Goal: Ask a question

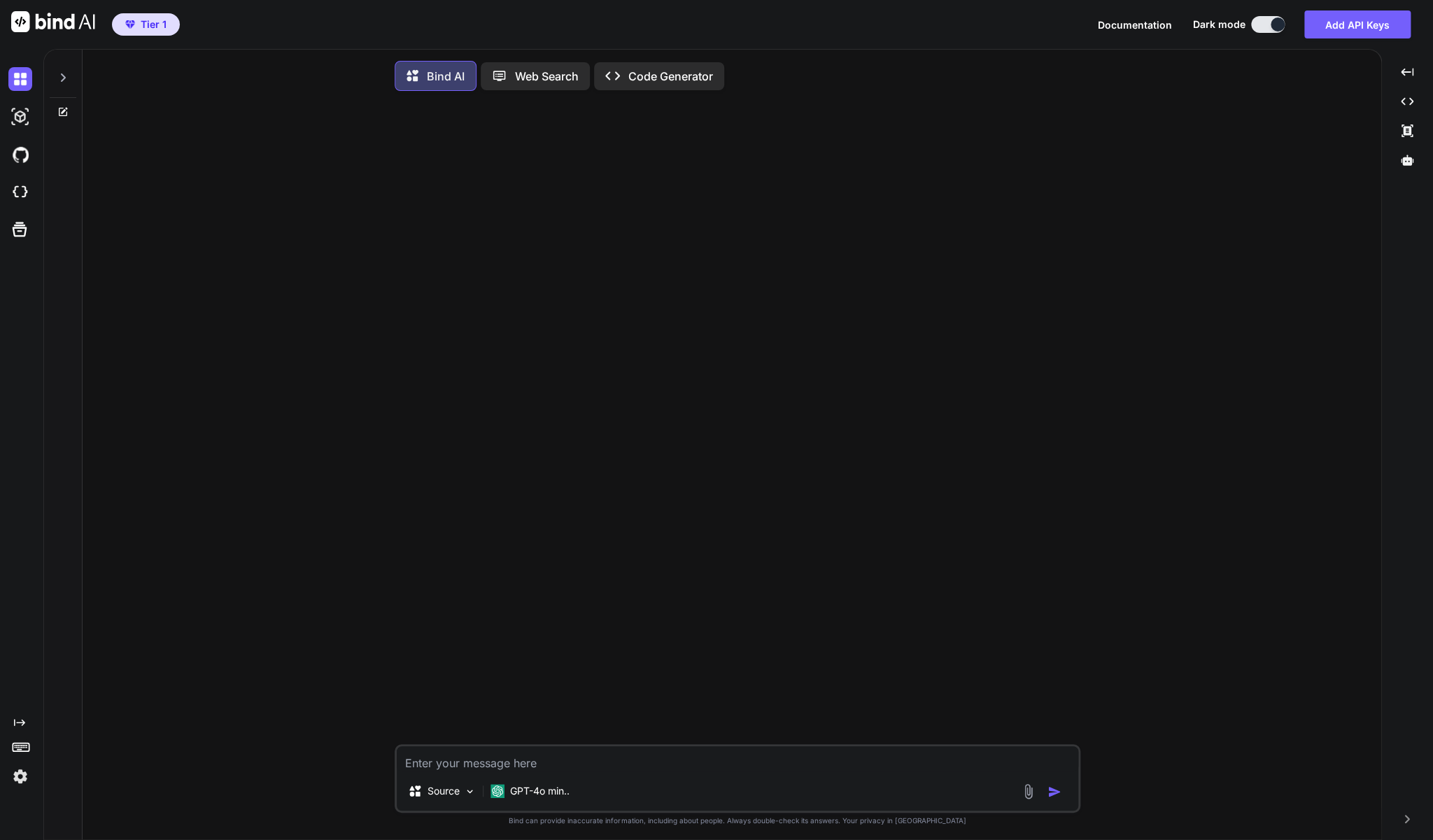
click at [52, 69] on div at bounding box center [63, 74] width 27 height 48
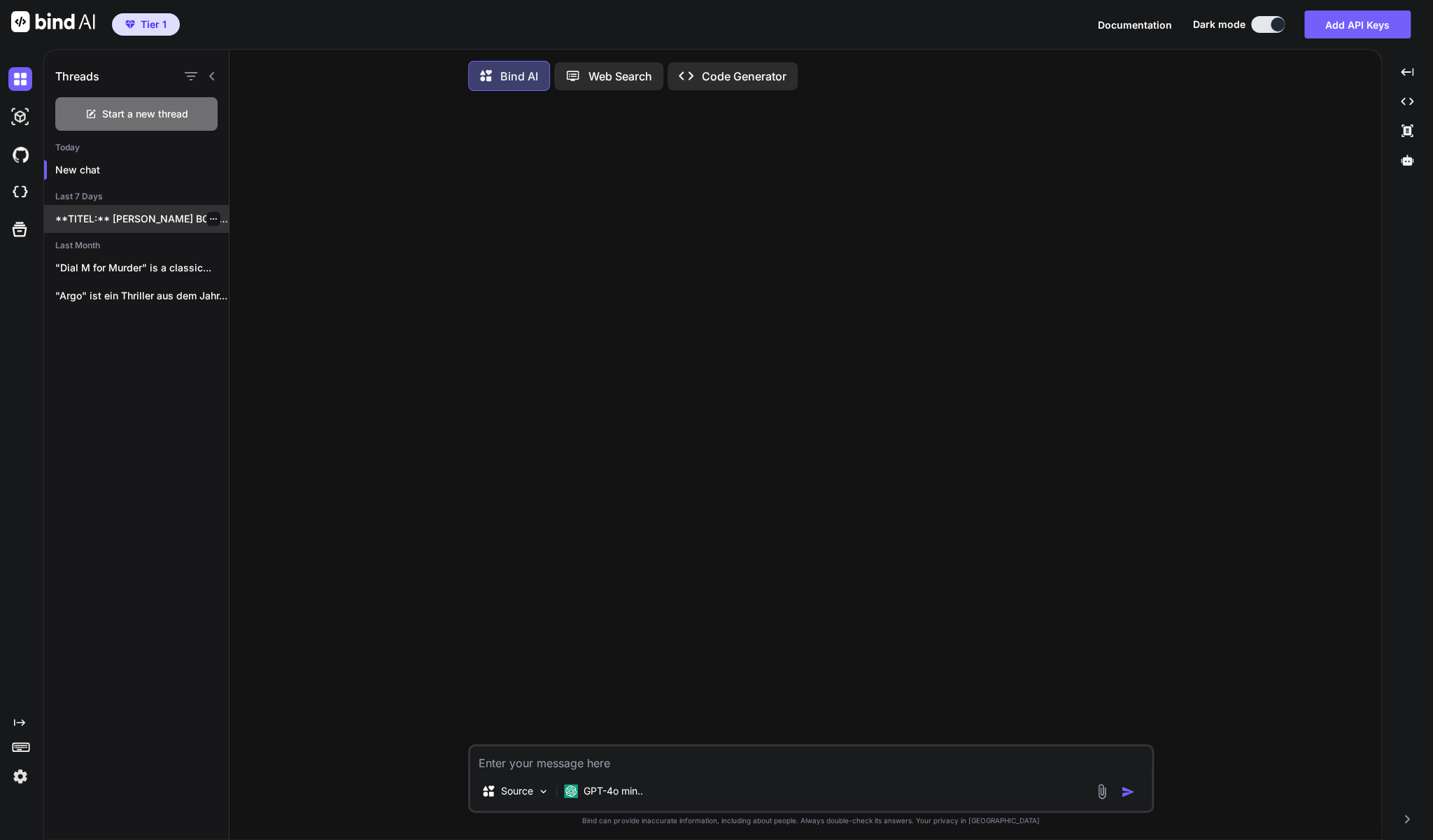
click at [102, 217] on p "**TITEL:** [PERSON_NAME] BOX: BULLITT / GETAWAY..." at bounding box center [142, 219] width 174 height 14
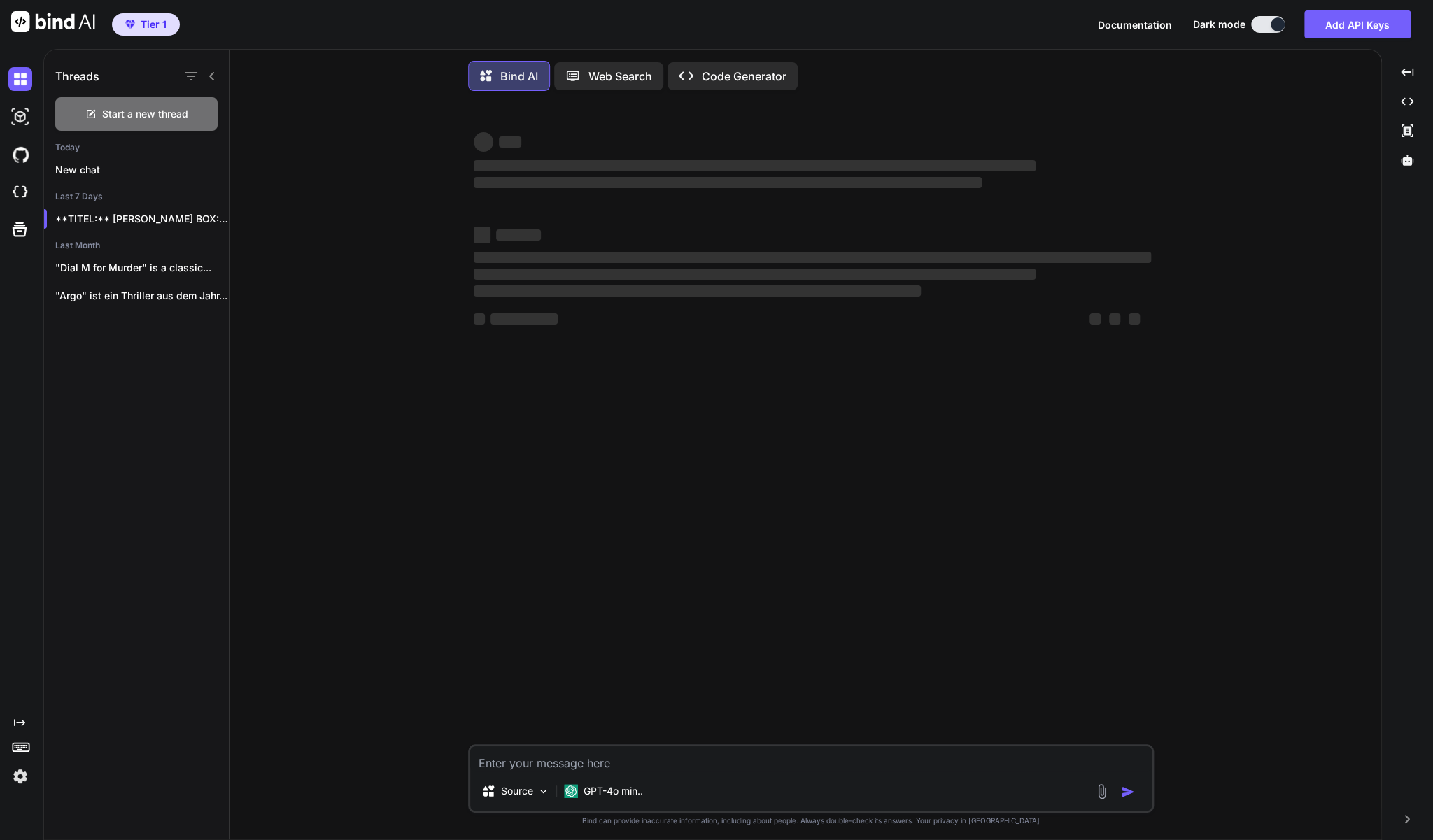
type textarea "x"
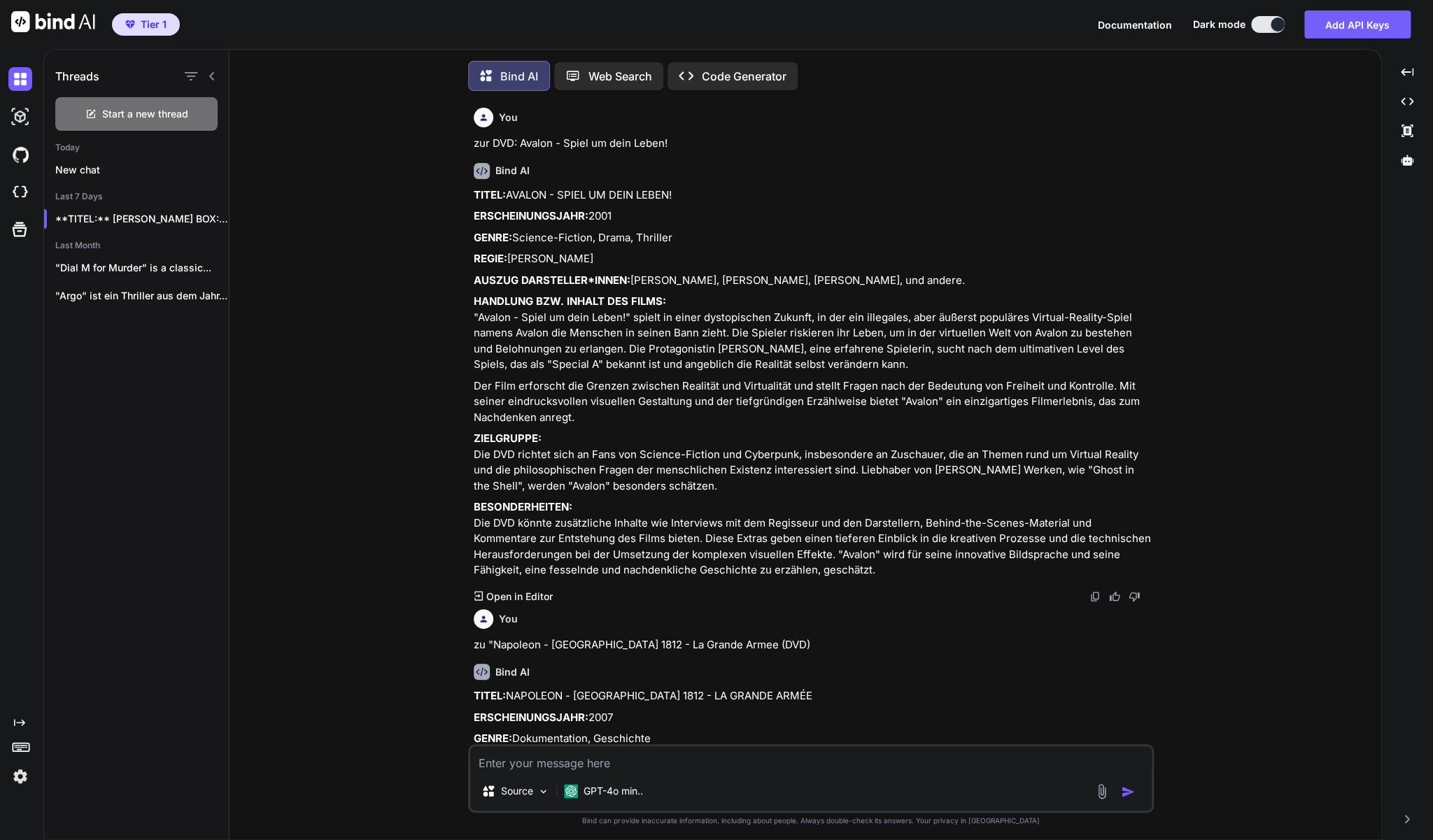
click at [625, 765] on textarea at bounding box center [810, 758] width 681 height 26
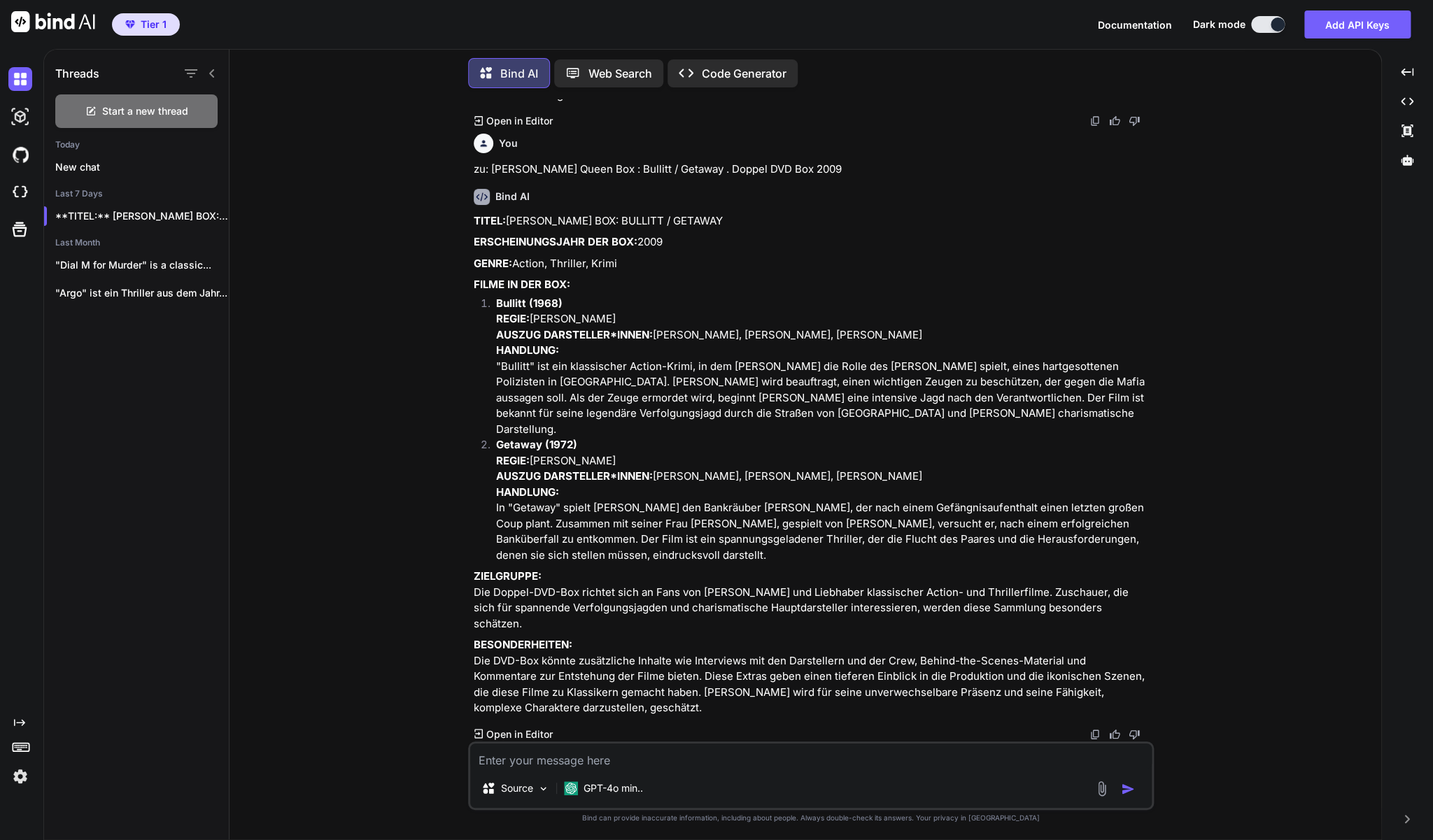
scroll to position [2060, 0]
paste textarea "Jackass The Movie - Special Collector's Edition"
type textarea "zur DVD: Jackass The Movie - Special Collector's Edition"
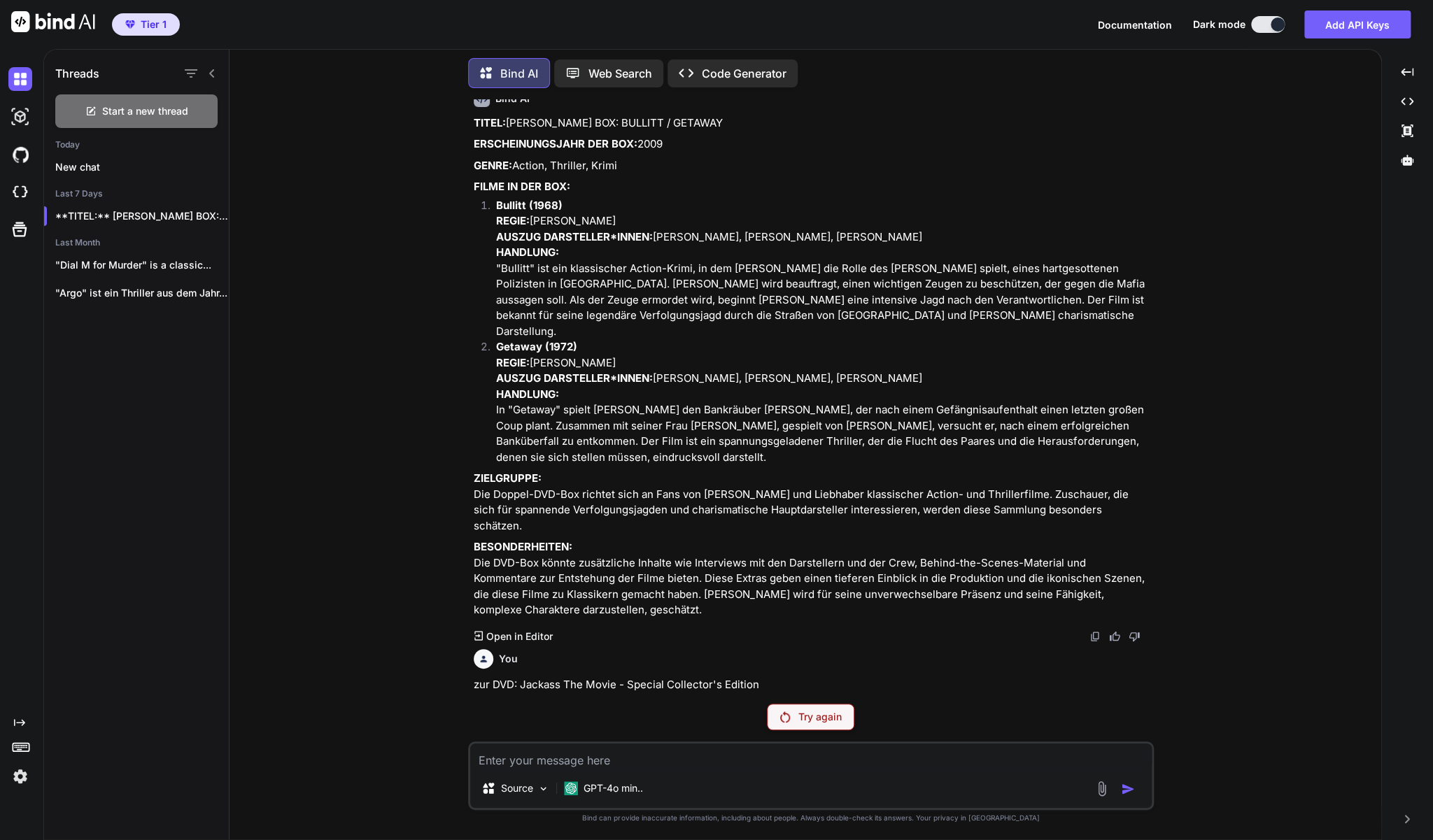
scroll to position [2160, 0]
click at [834, 727] on div "Try again" at bounding box center [810, 716] width 87 height 27
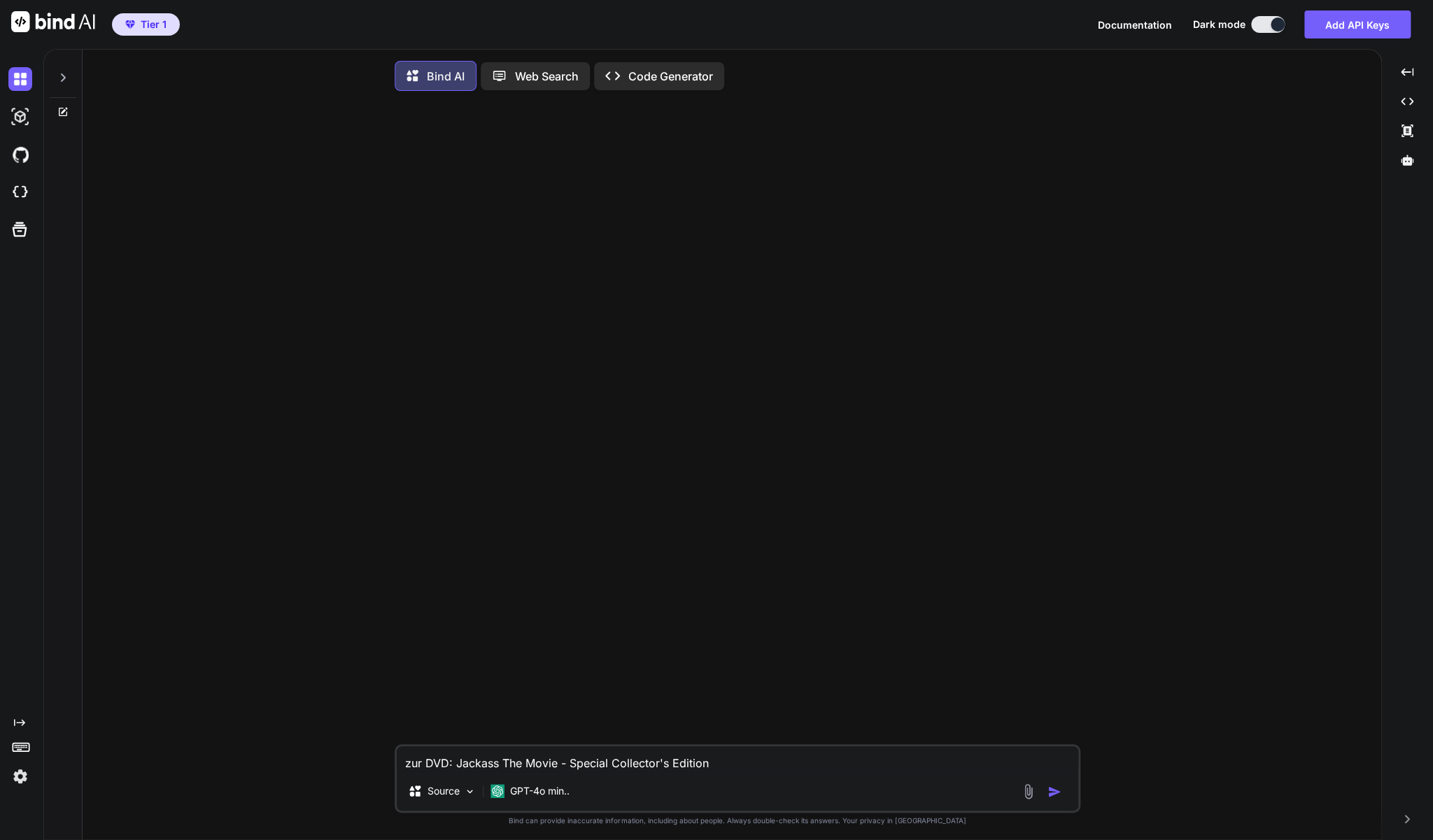
click at [62, 79] on icon at bounding box center [62, 77] width 11 height 11
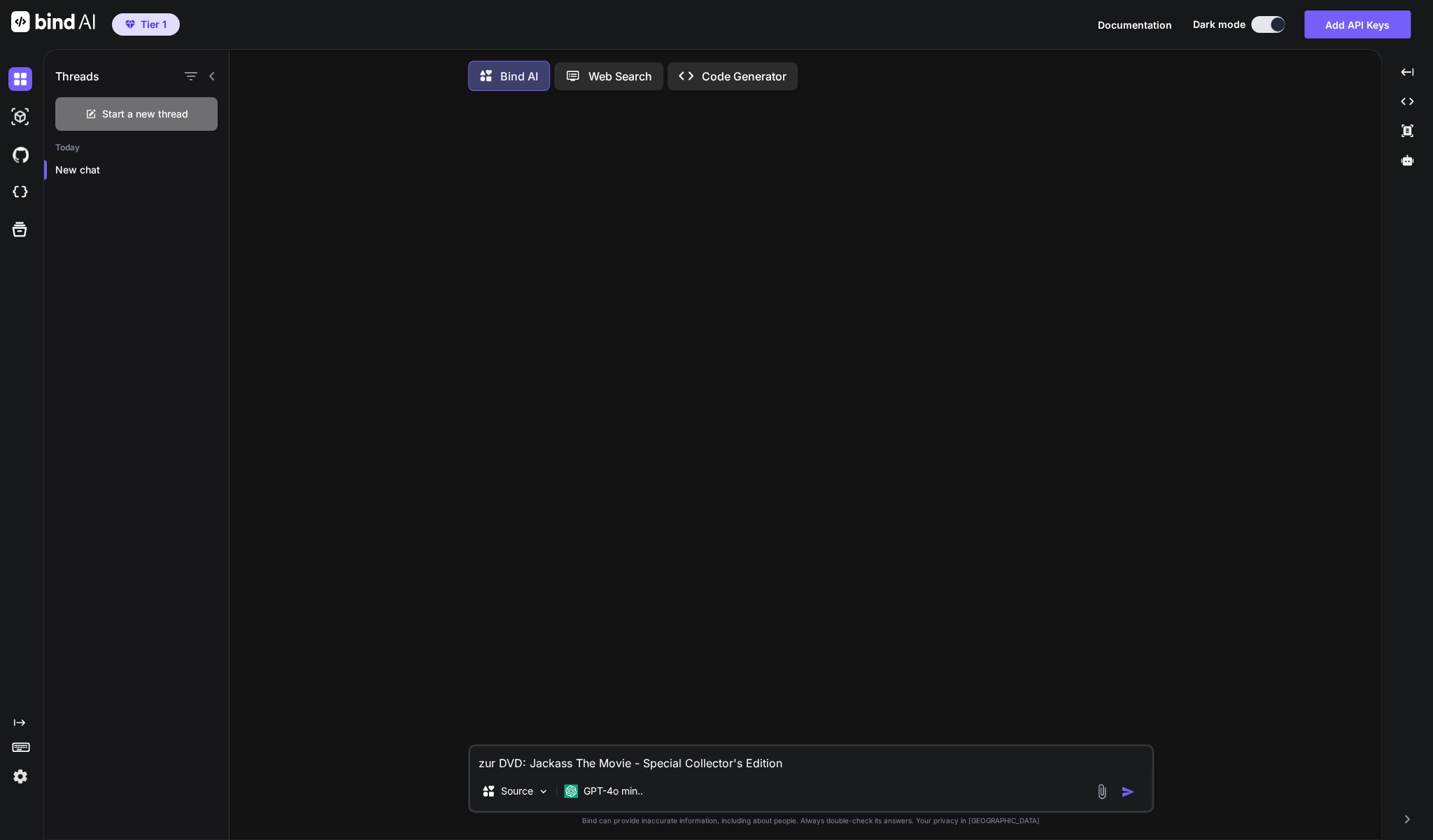
type textarea "x"
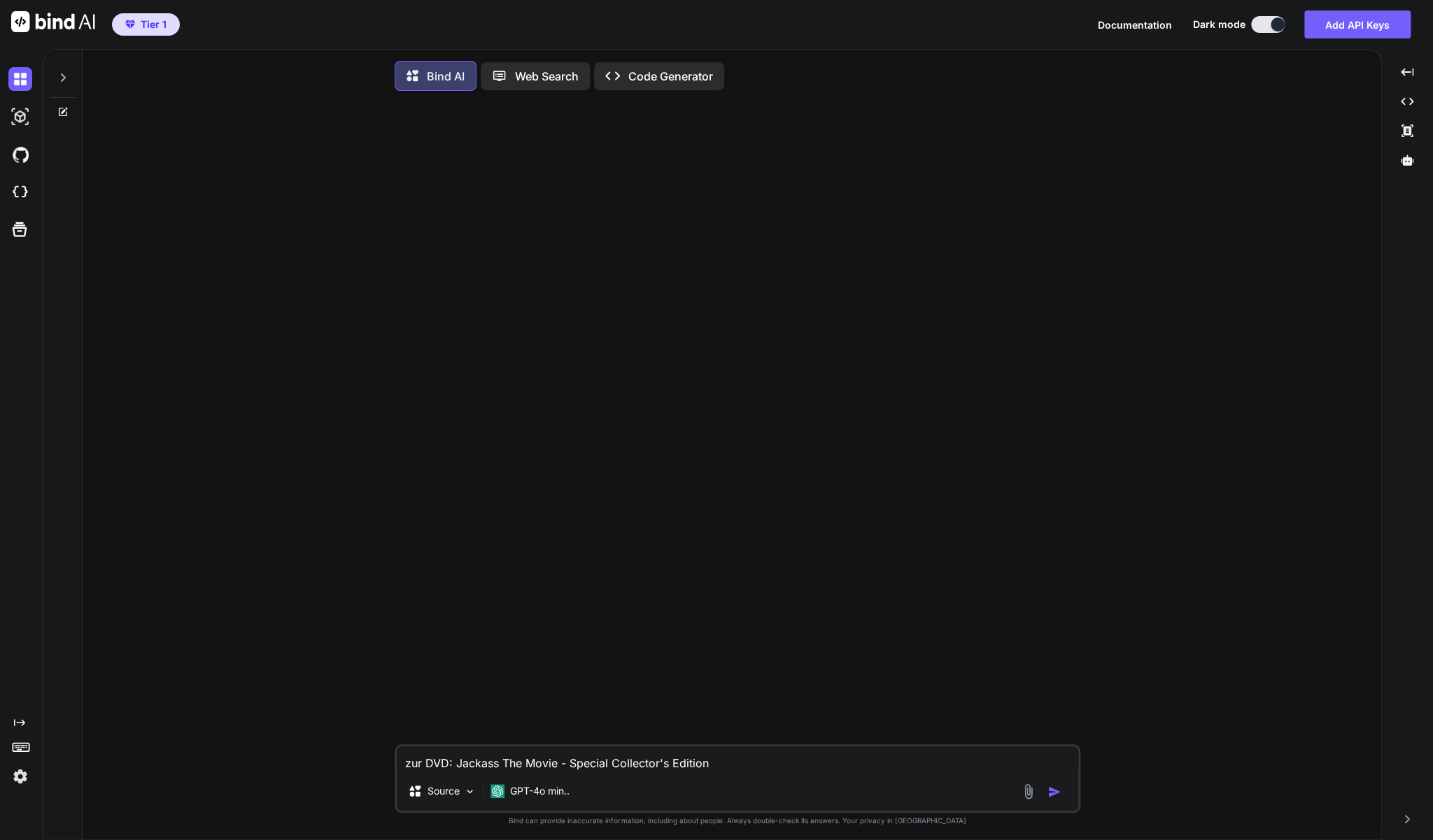
click at [144, 18] on button "Tier 1" at bounding box center [145, 25] width 68 height 23
click at [21, 773] on img at bounding box center [21, 776] width 24 height 24
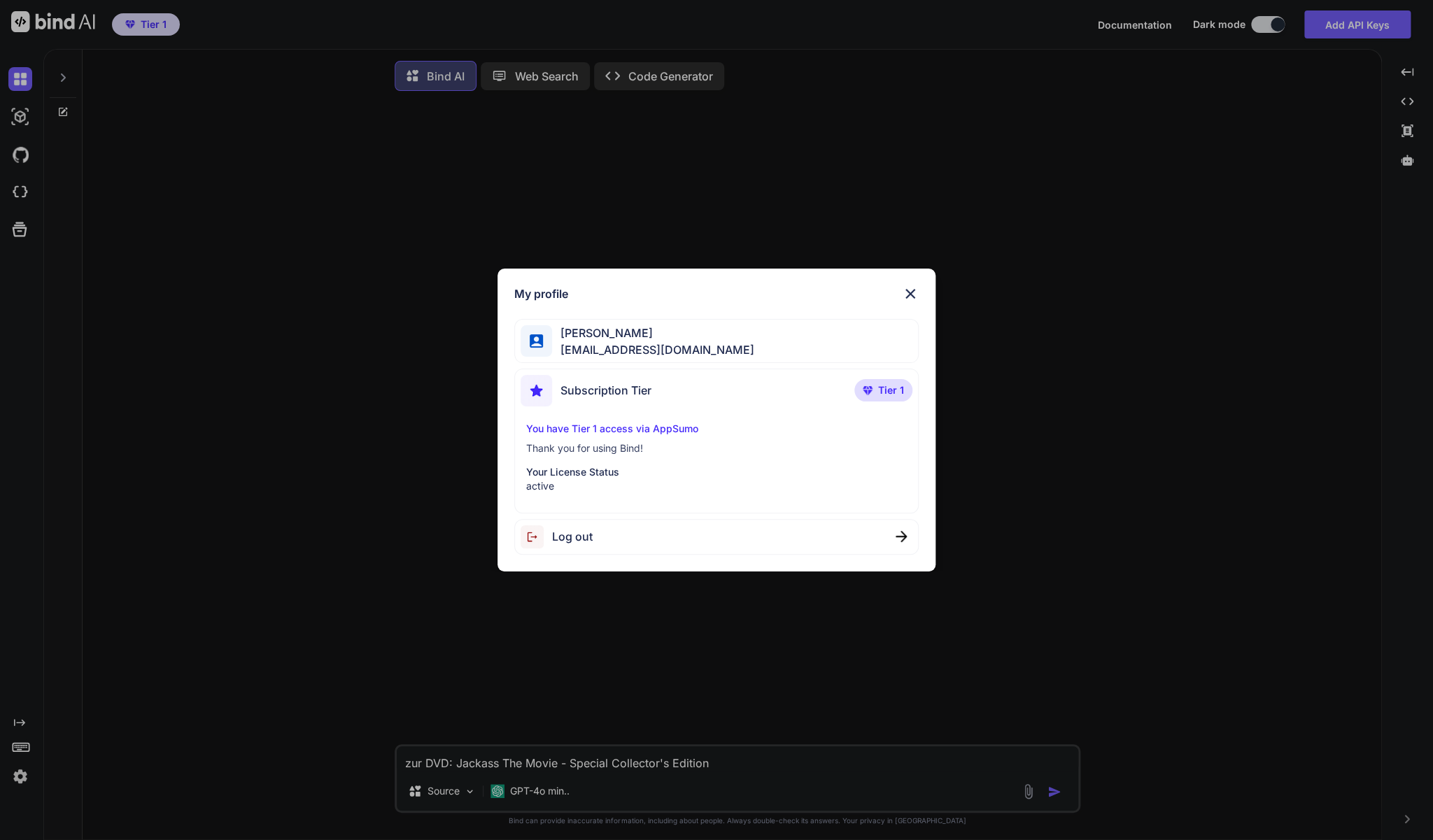
click at [688, 535] on div "Log out" at bounding box center [716, 536] width 404 height 35
type textarea "x"
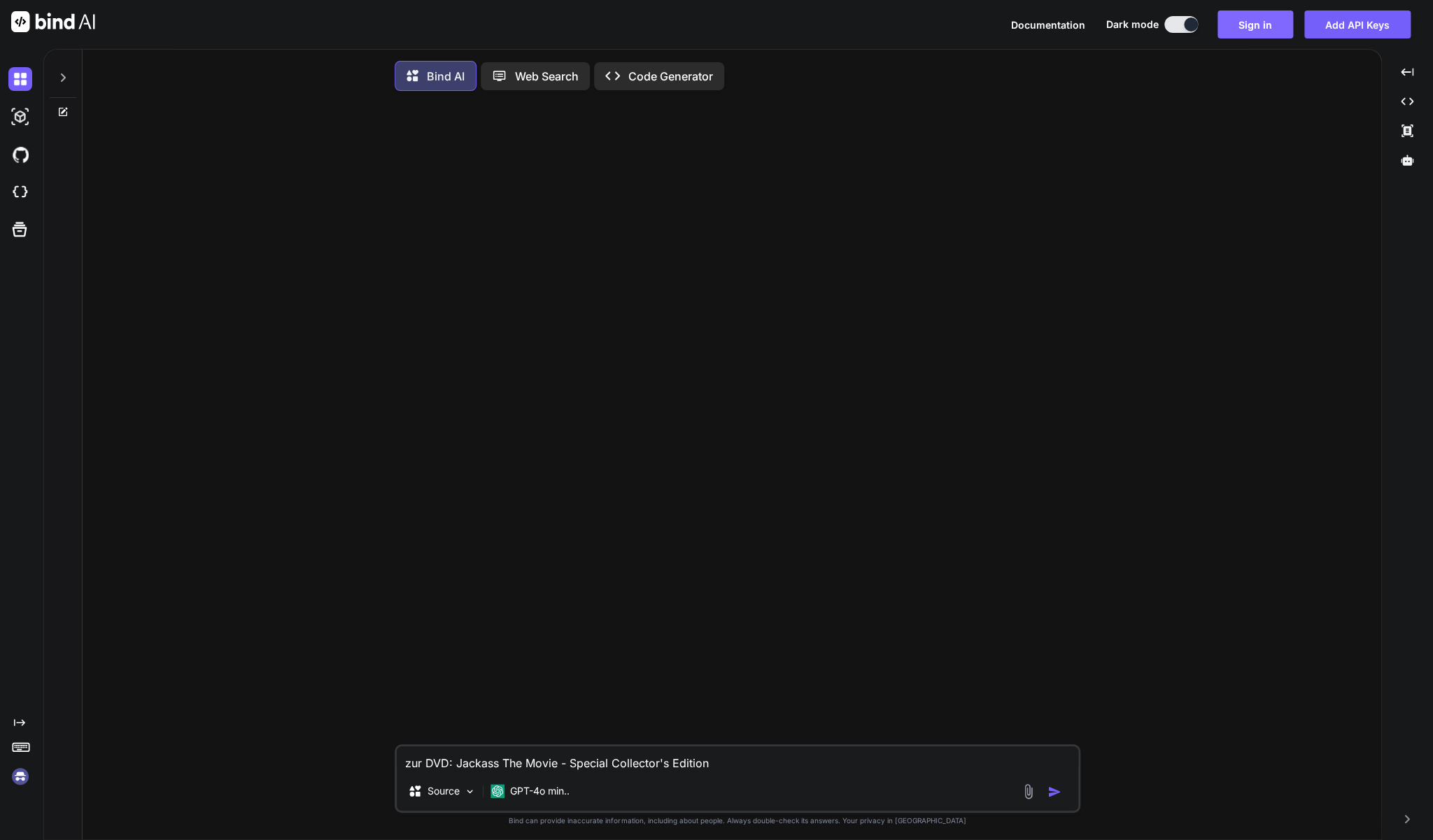
click at [1248, 28] on button "Sign in" at bounding box center [1254, 25] width 76 height 28
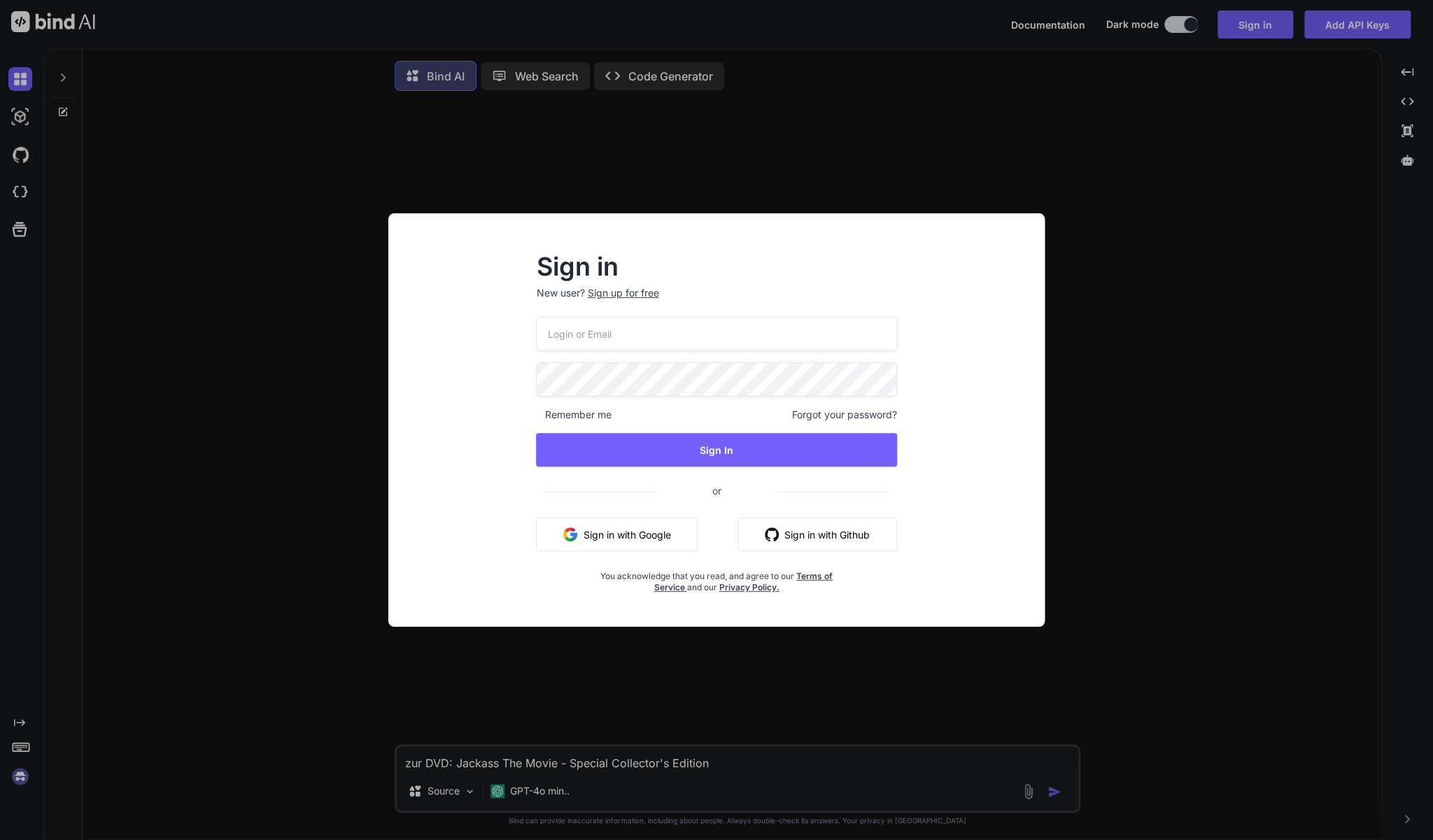
click at [693, 336] on input "email" at bounding box center [716, 333] width 361 height 34
paste input "[EMAIL_ADDRESS][DOMAIN_NAME]"
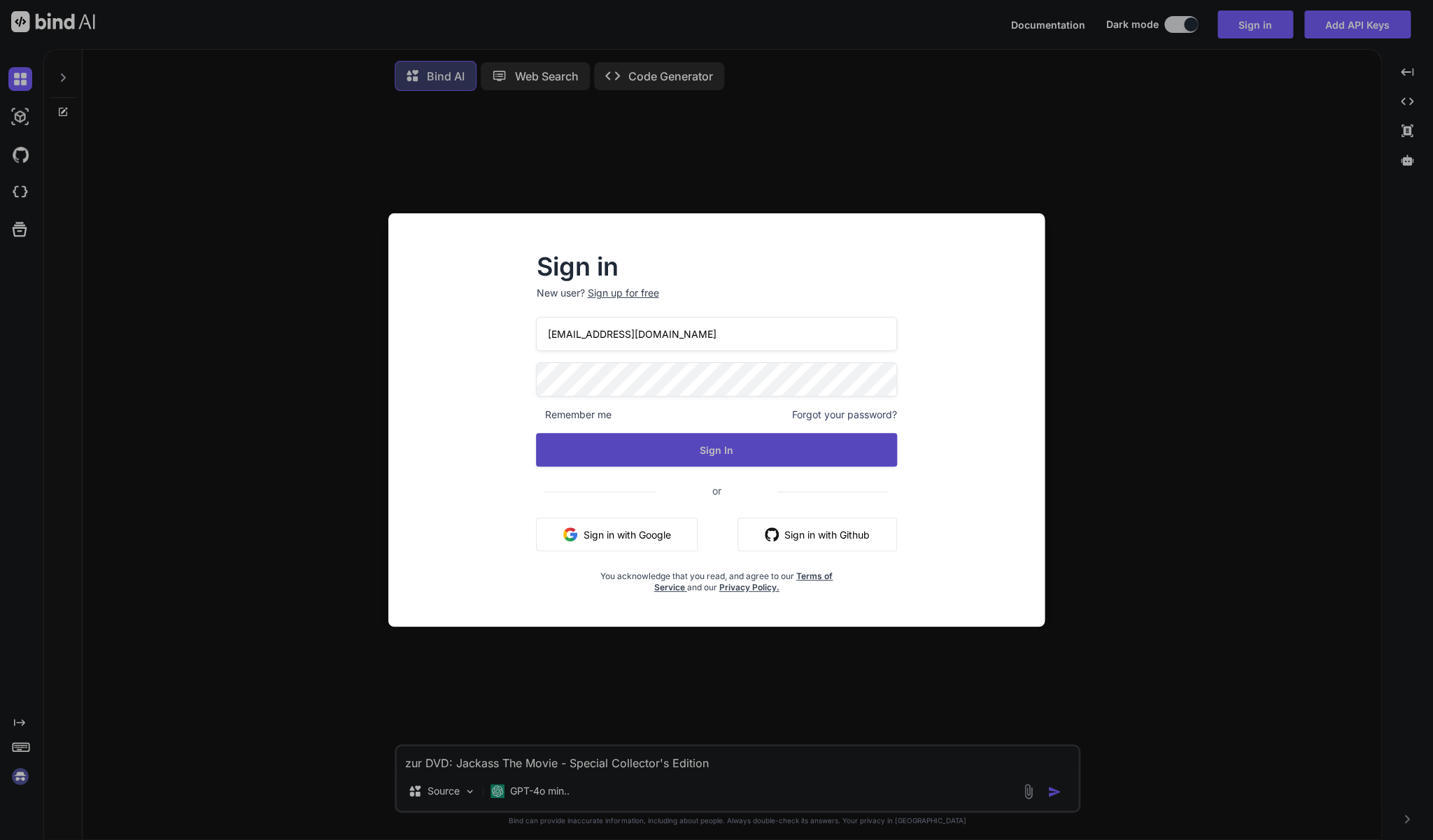
type input "[EMAIL_ADDRESS][DOMAIN_NAME]"
click at [727, 458] on button "Sign In" at bounding box center [716, 450] width 361 height 33
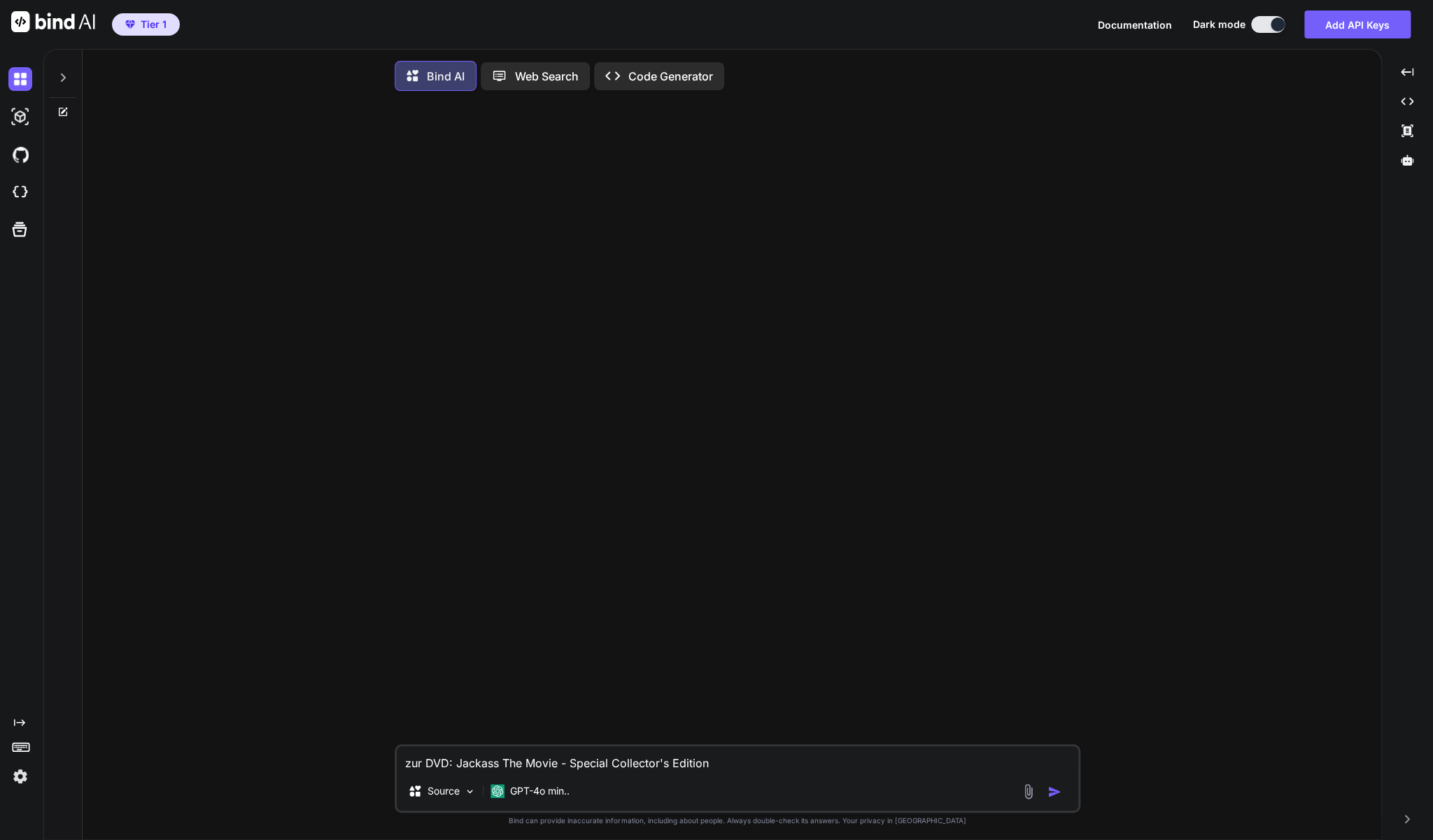
click at [61, 78] on icon at bounding box center [62, 77] width 11 height 11
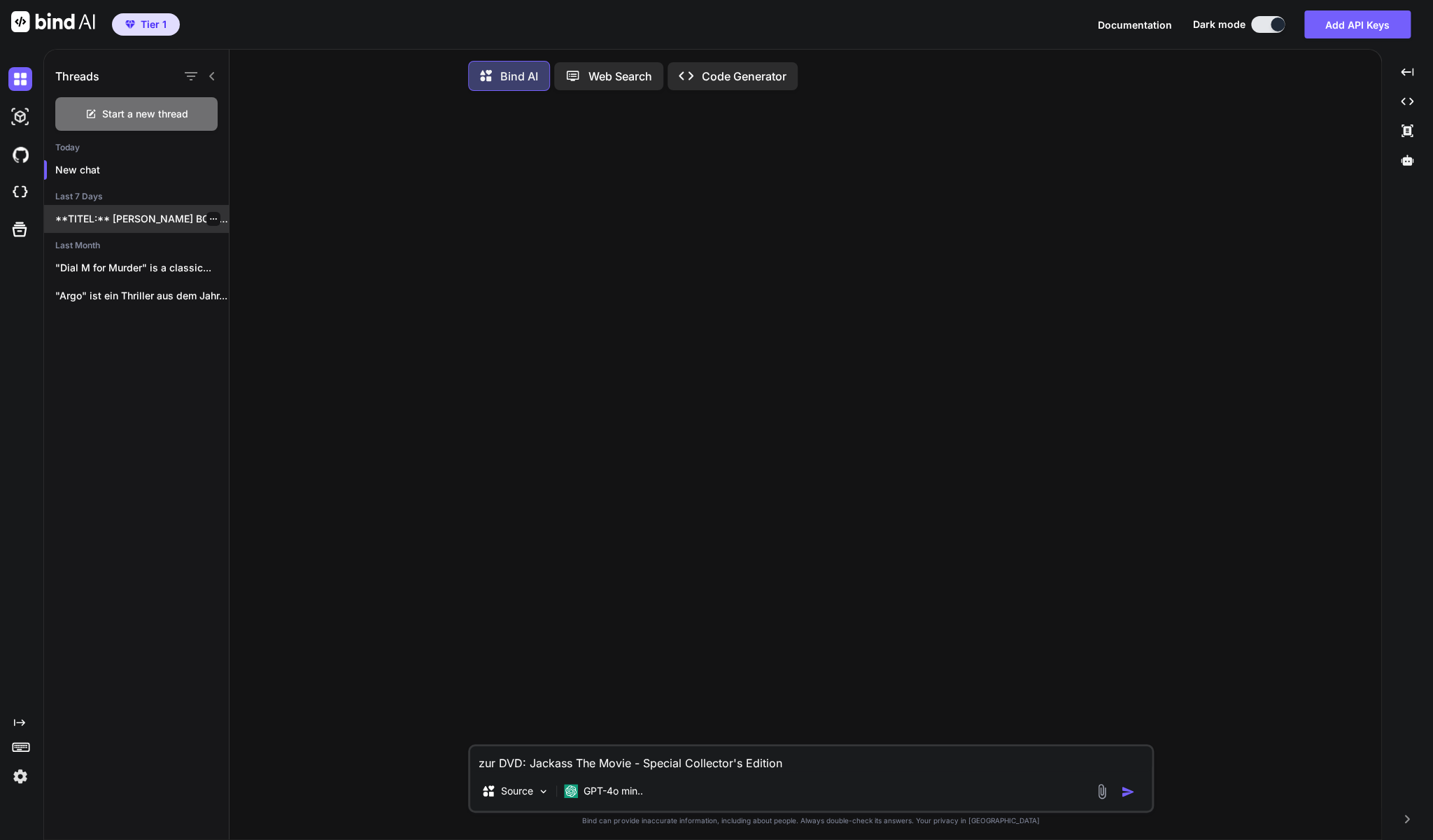
click at [135, 217] on p "**TITEL:** [PERSON_NAME] BOX: BULLITT / GETAWAY..." at bounding box center [142, 219] width 174 height 14
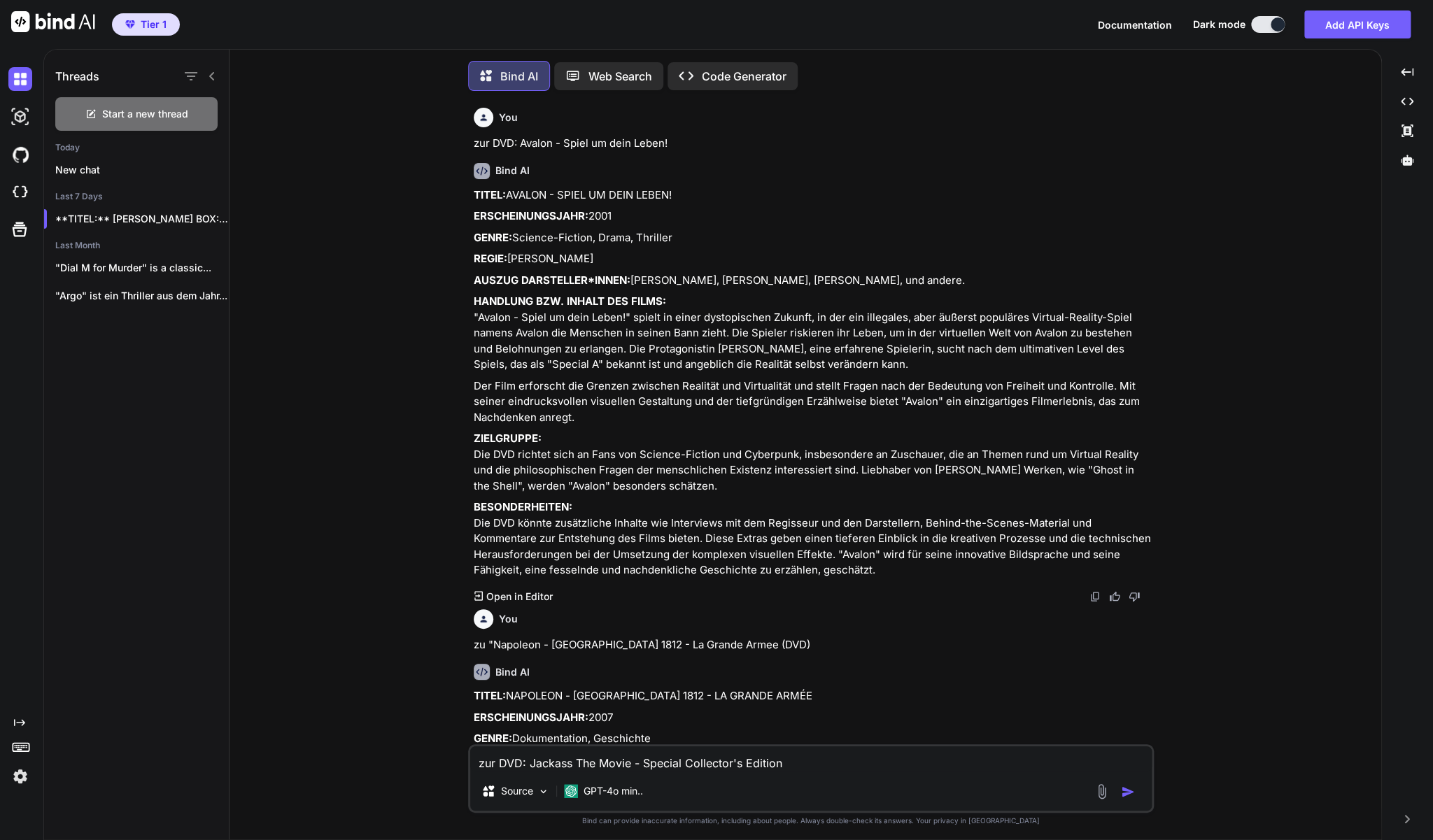
scroll to position [3, 0]
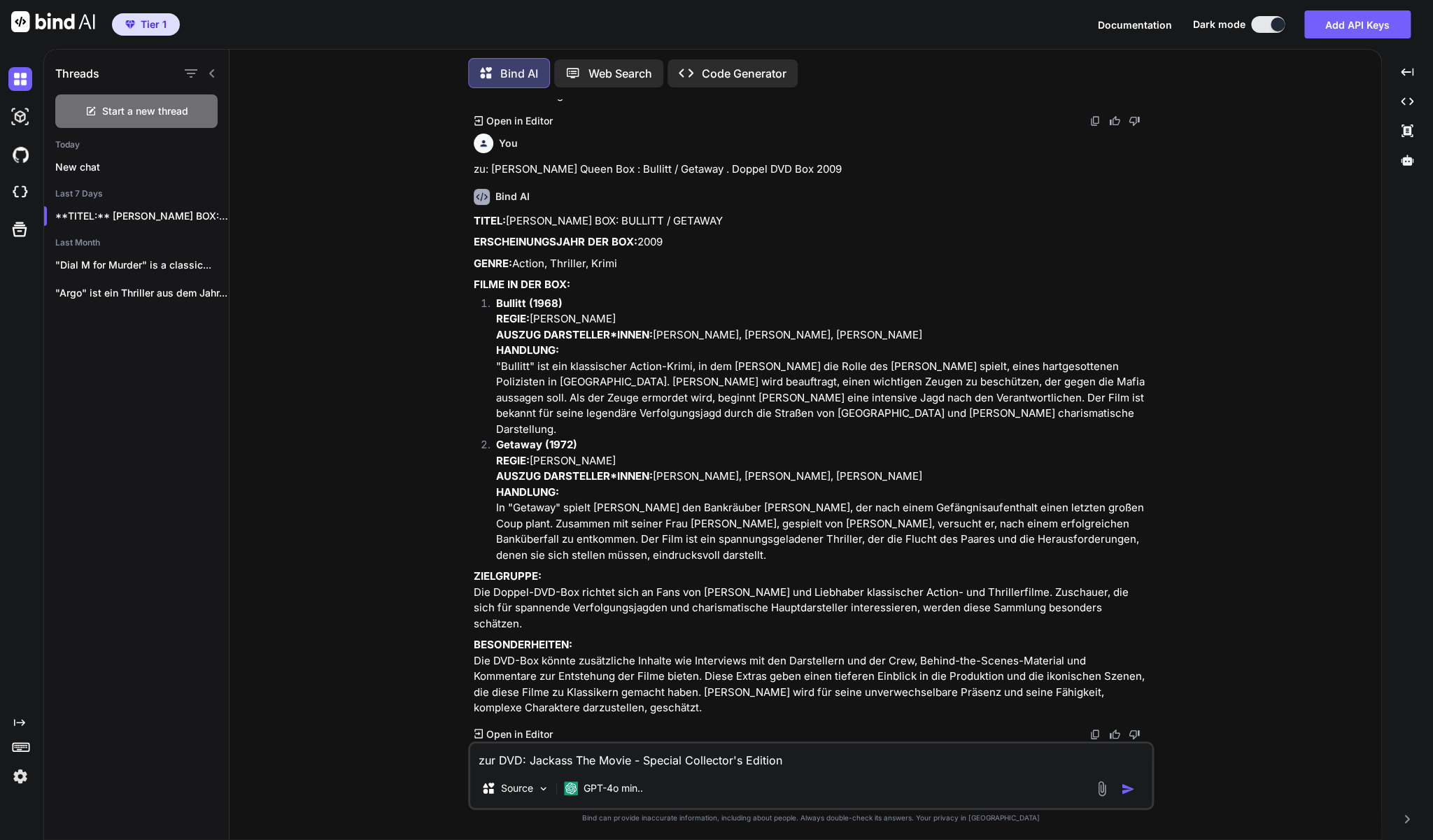
click at [1134, 788] on img "button" at bounding box center [1127, 789] width 14 height 14
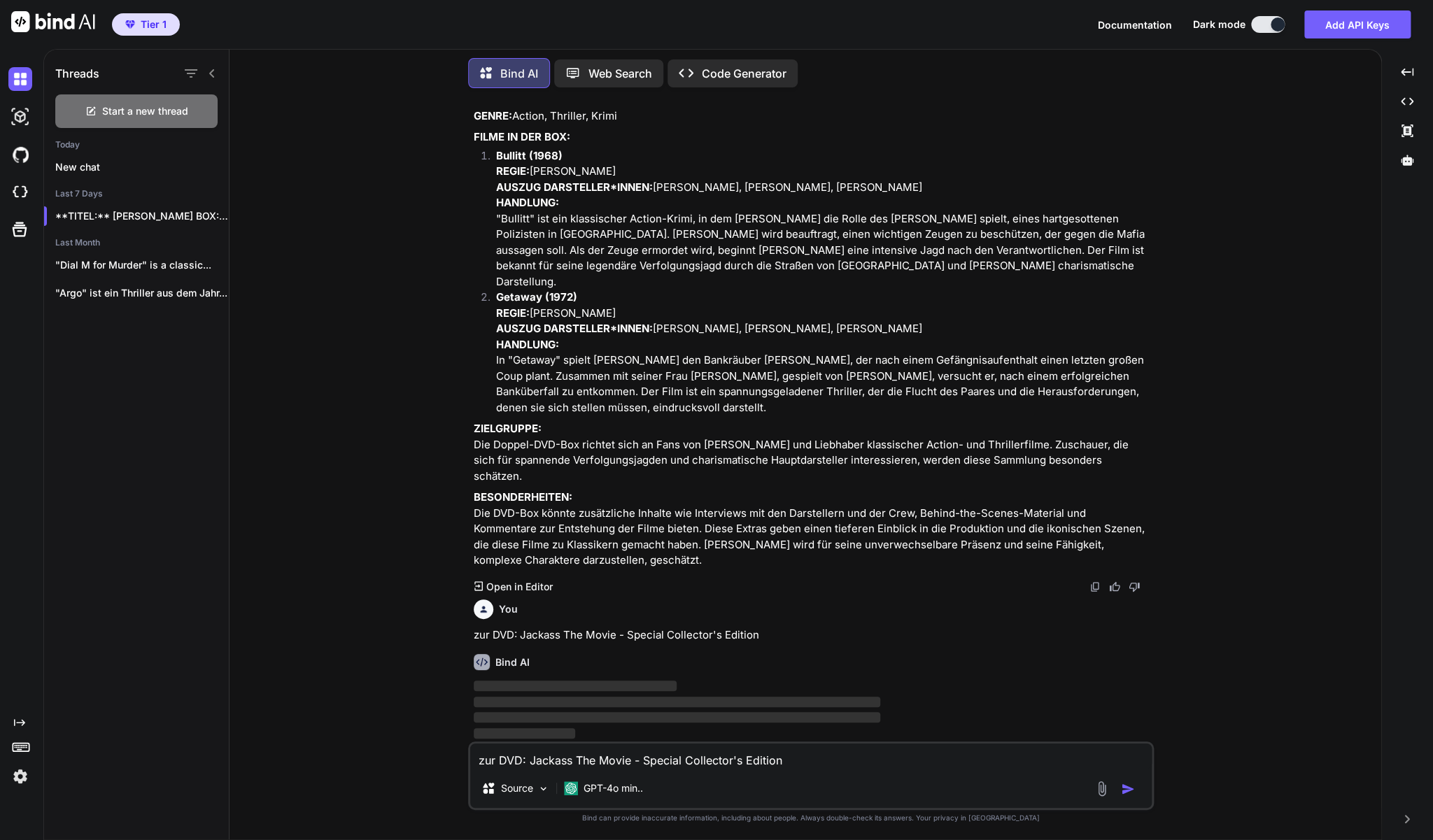
scroll to position [2196, 0]
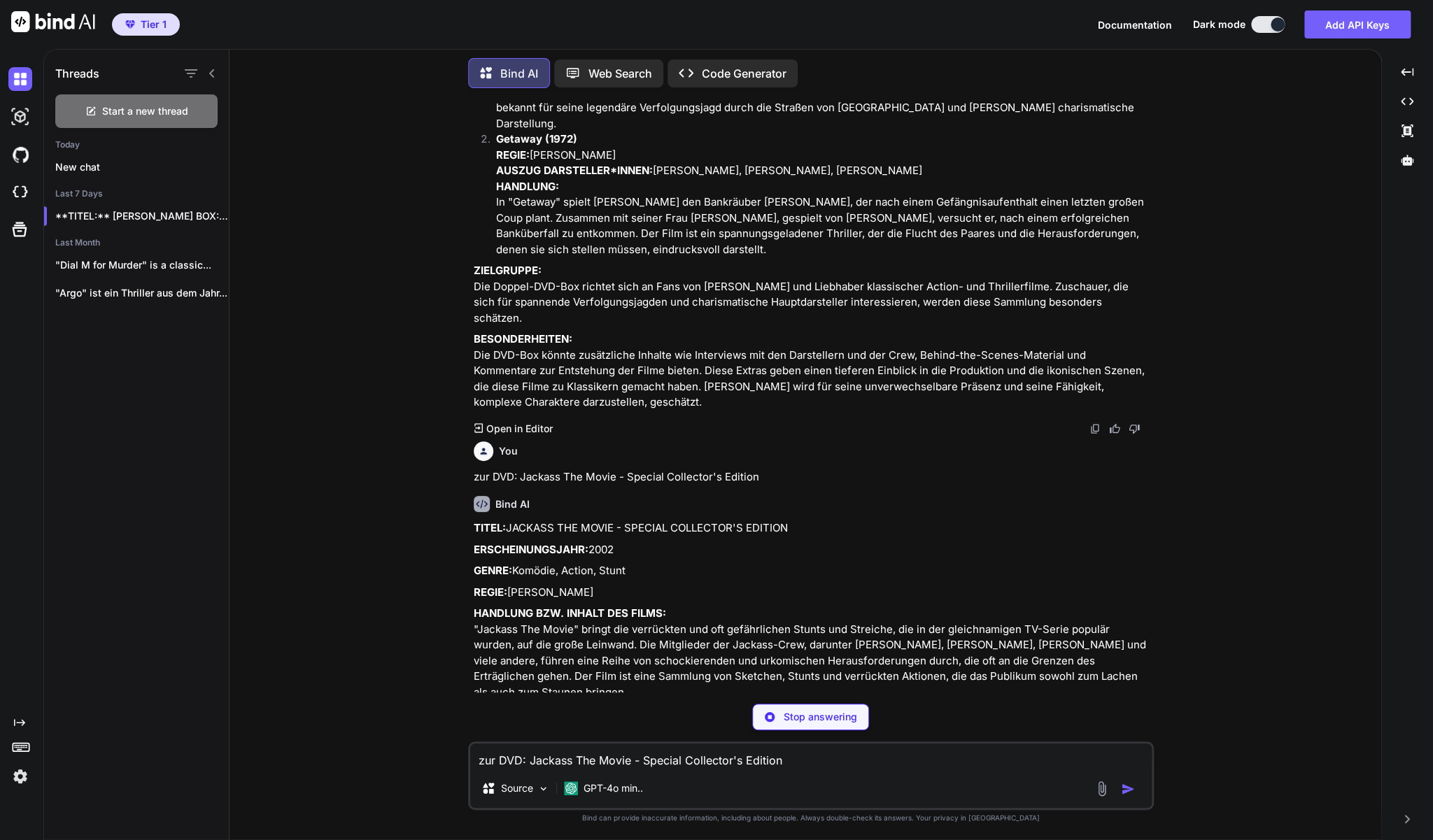
type textarea "x"
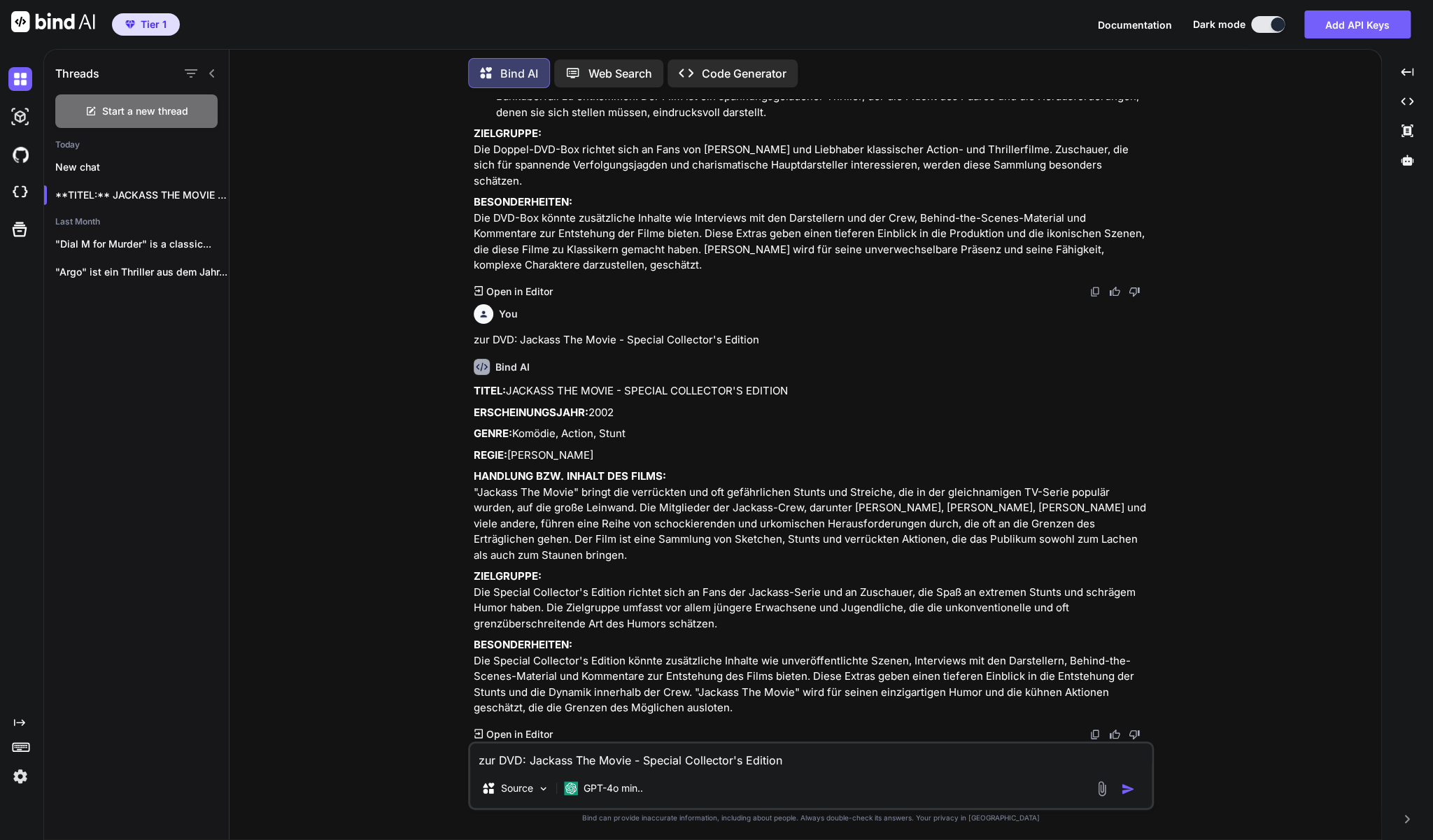
scroll to position [2536, 0]
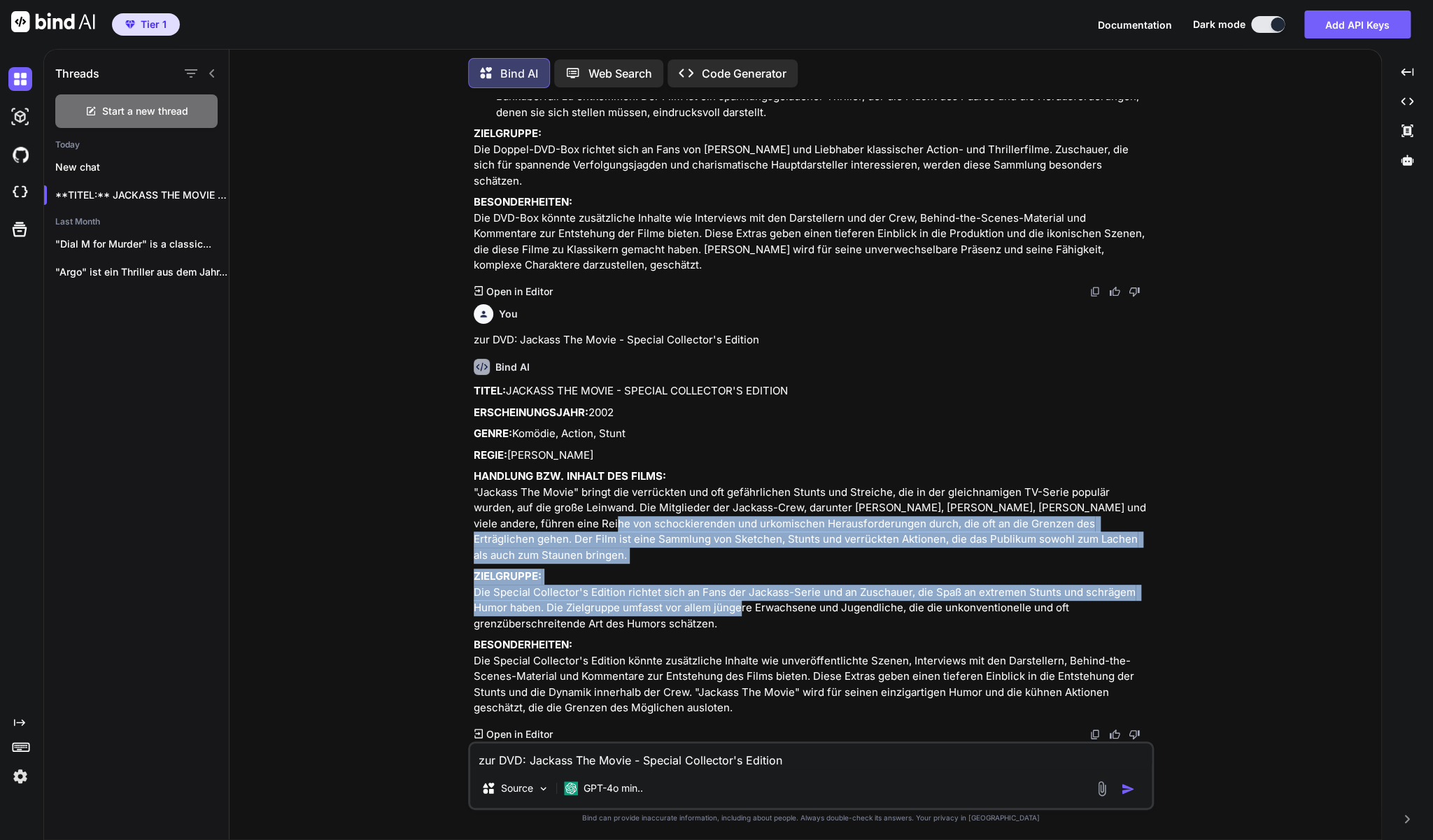
drag, startPoint x: 731, startPoint y: 600, endPoint x: 537, endPoint y: 506, distance: 215.6
click at [537, 506] on div "TITEL: JACKASS THE MOVIE - SPECIAL COLLECTOR'S EDITION ERSCHEINUNGSJAHR: 2002 G…" at bounding box center [812, 549] width 677 height 333
click at [749, 569] on p "ZIELGRUPPE: Die Special Collector's Edition richtet sich an Fans der Jackass-Se…" at bounding box center [812, 600] width 677 height 63
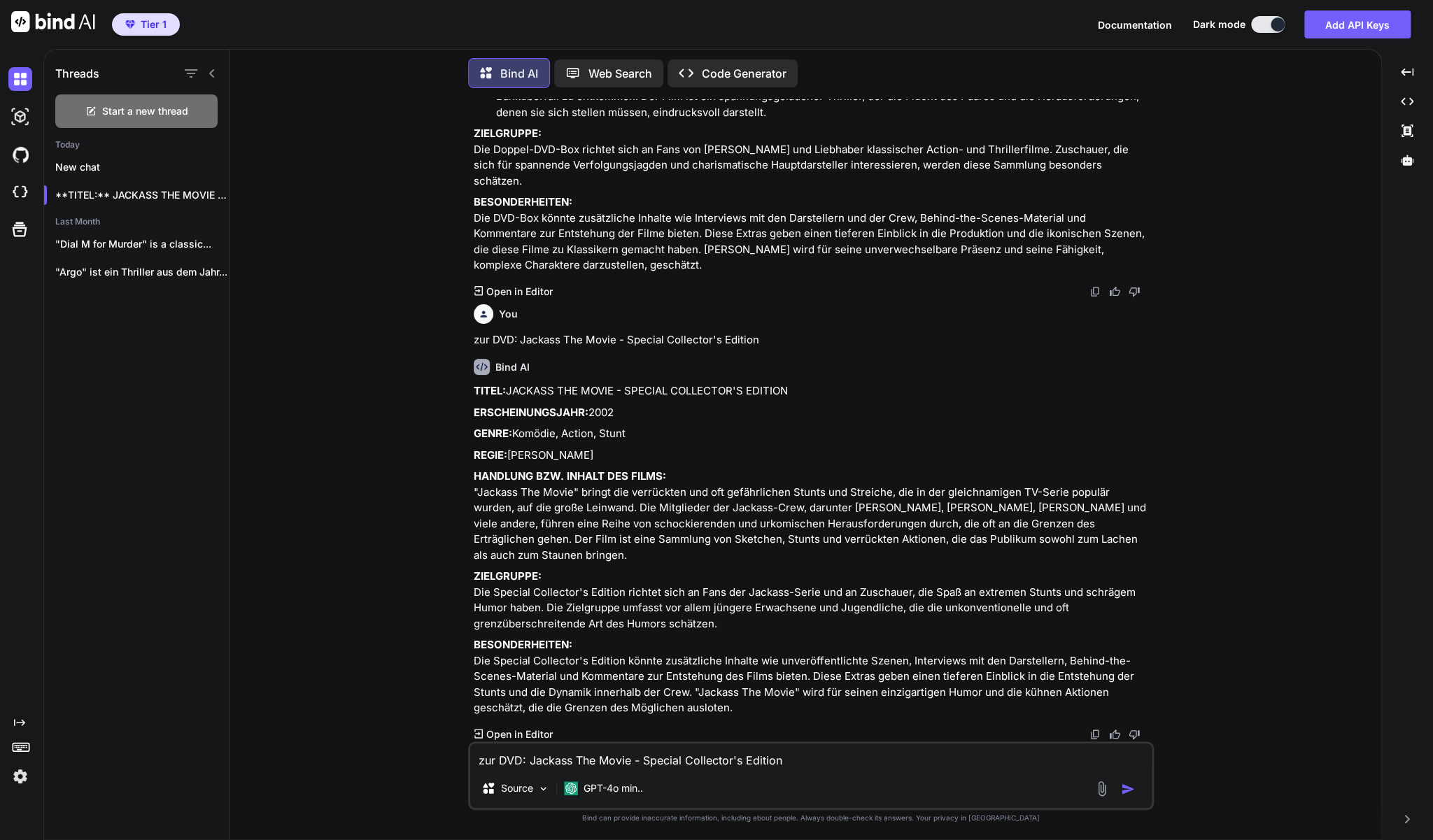
drag, startPoint x: 726, startPoint y: 614, endPoint x: 477, endPoint y: 358, distance: 357.1
click at [477, 383] on div "TITEL: JACKASS THE MOVIE - SPECIAL COLLECTOR'S EDITION ERSCHEINUNGSJAHR: 2002 G…" at bounding box center [812, 549] width 677 height 333
copy div "TITEL: JACKASS THE MOVIE - SPECIAL COLLECTOR'S EDITION ERSCHEINUNGSJAHR: 2002 G…"
click at [607, 763] on textarea "zur DVD: Jackass The Movie - Special Collector's Edition" at bounding box center [810, 756] width 681 height 26
type textarea "z"
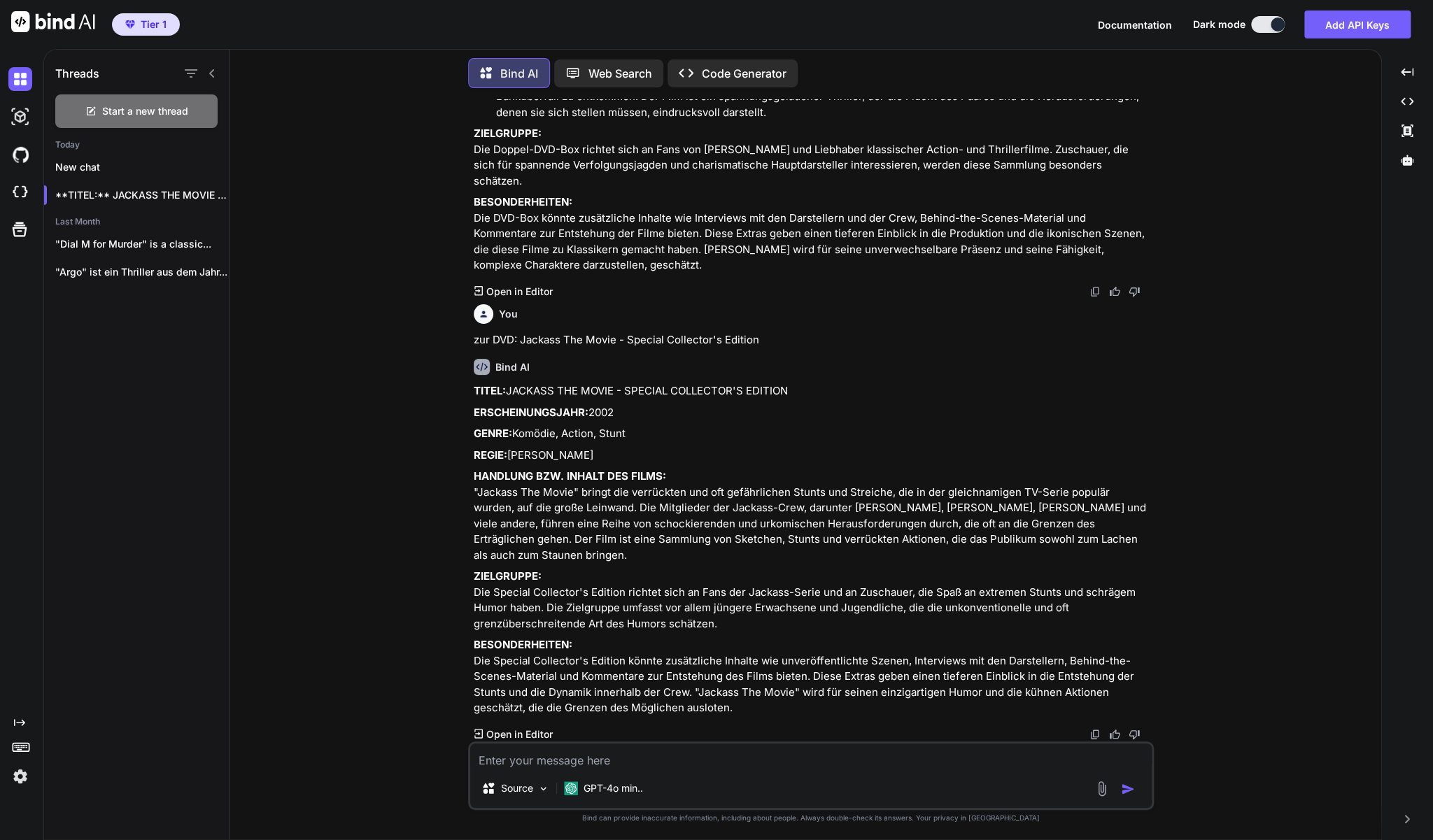
type textarea "x"
type textarea "zu"
type textarea "x"
type textarea "zur"
type textarea "x"
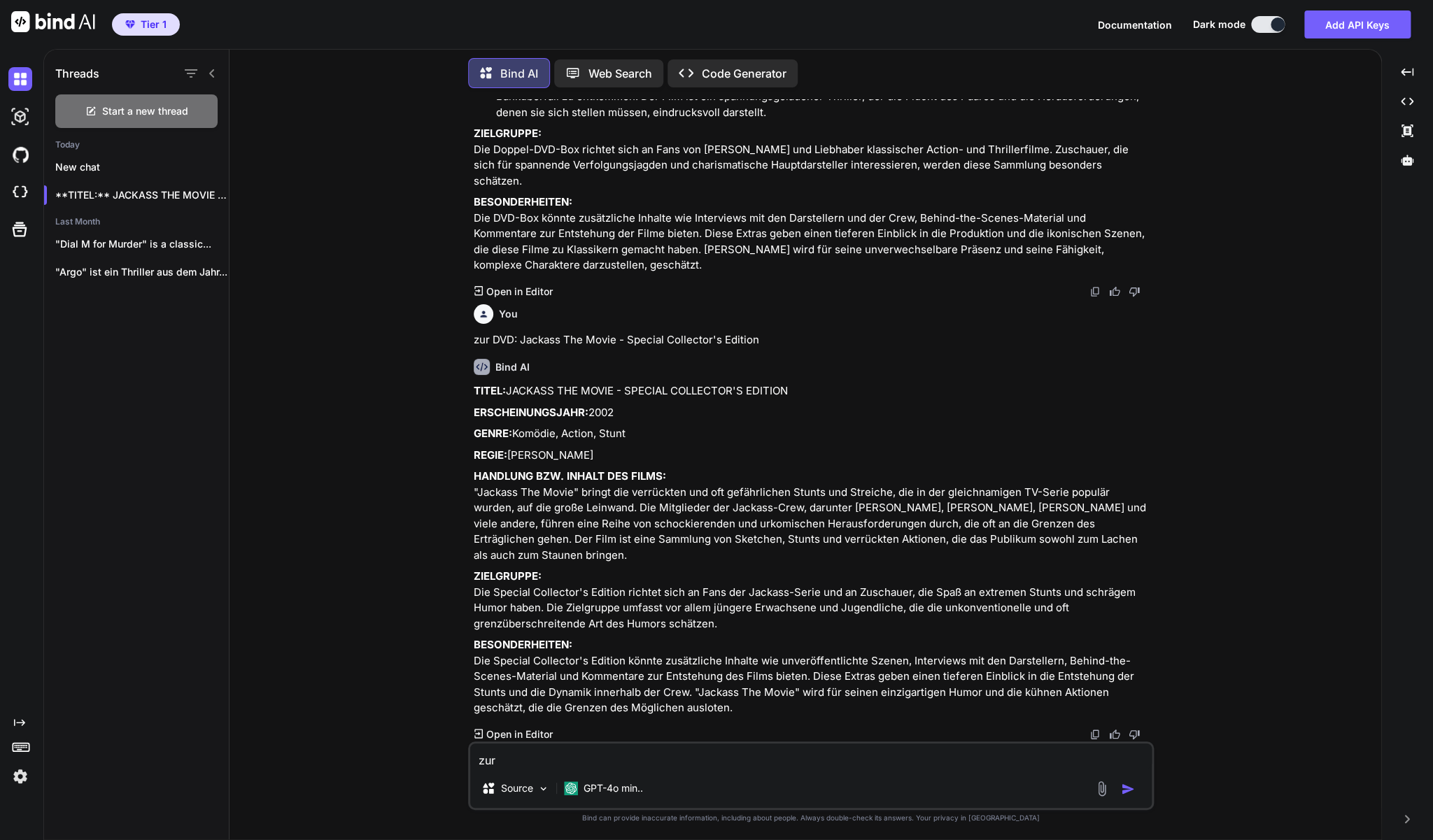
type textarea "zur"
type textarea "x"
type textarea "zur <"
type textarea "x"
type textarea "zur <d"
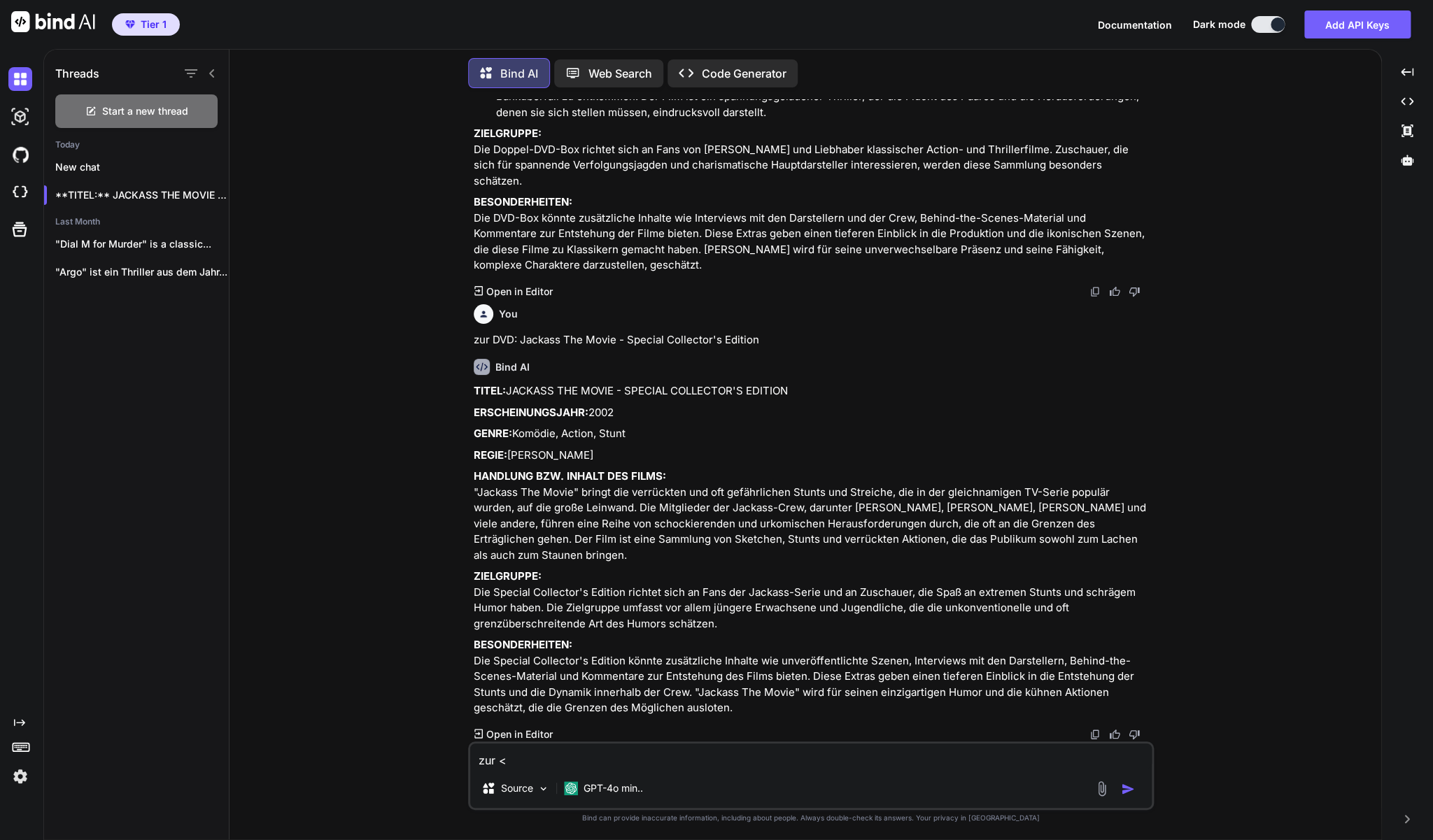
type textarea "x"
type textarea "zur <"
type textarea "x"
type textarea "zur"
type textarea "x"
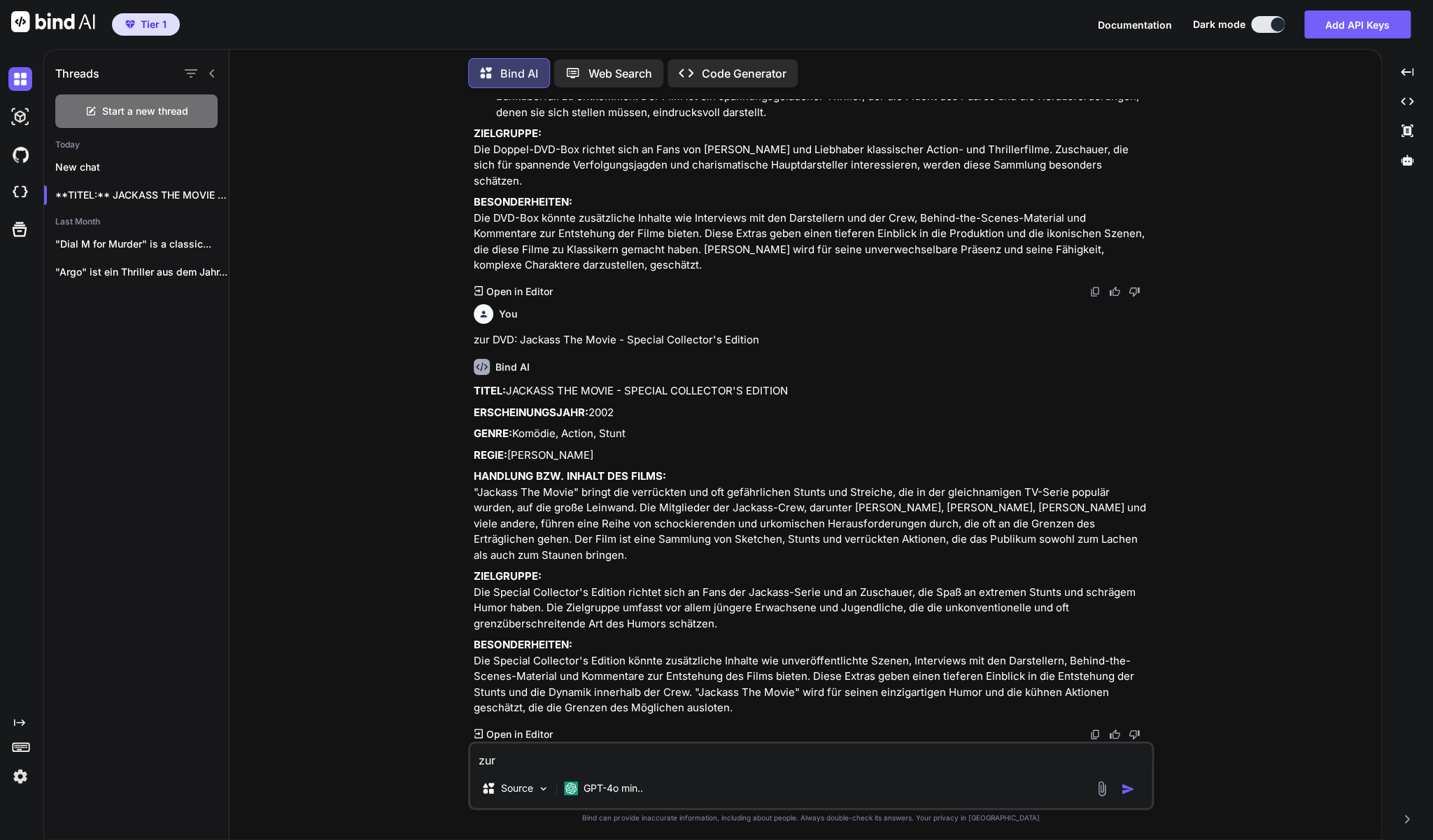
type textarea "zur D"
type textarea "x"
type textarea "zur DV"
type textarea "x"
type textarea "zur DVD"
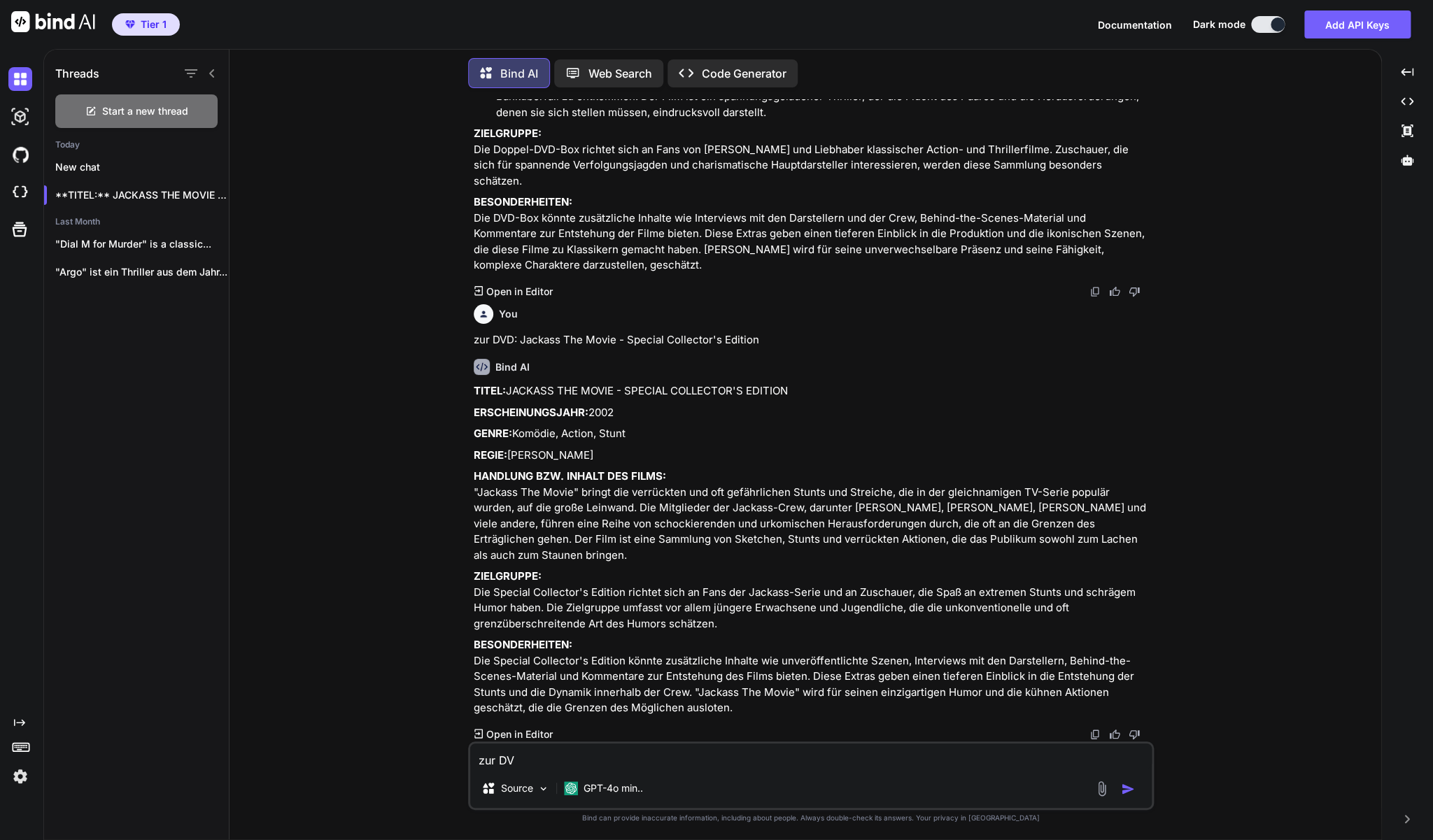
type textarea "x"
type textarea "zur DVD:"
type textarea "x"
type textarea "zur DVD:"
type textarea "x"
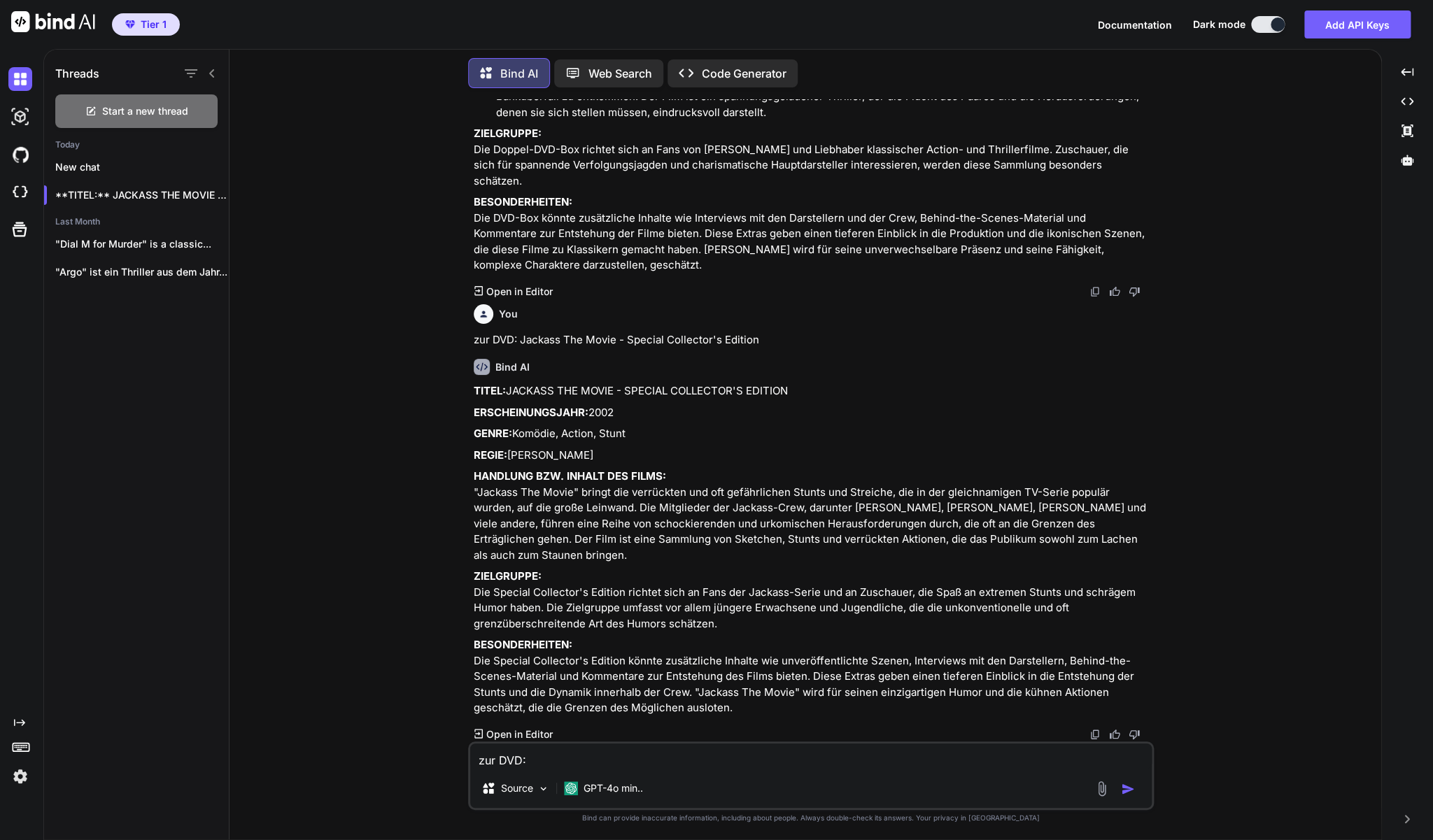
paste textarea "[DEMOGRAPHIC_DATA] Army - Die Rekrutenschule"
type textarea "zur DVD: [DEMOGRAPHIC_DATA] Army - Die Rekrutenschule"
type textarea "x"
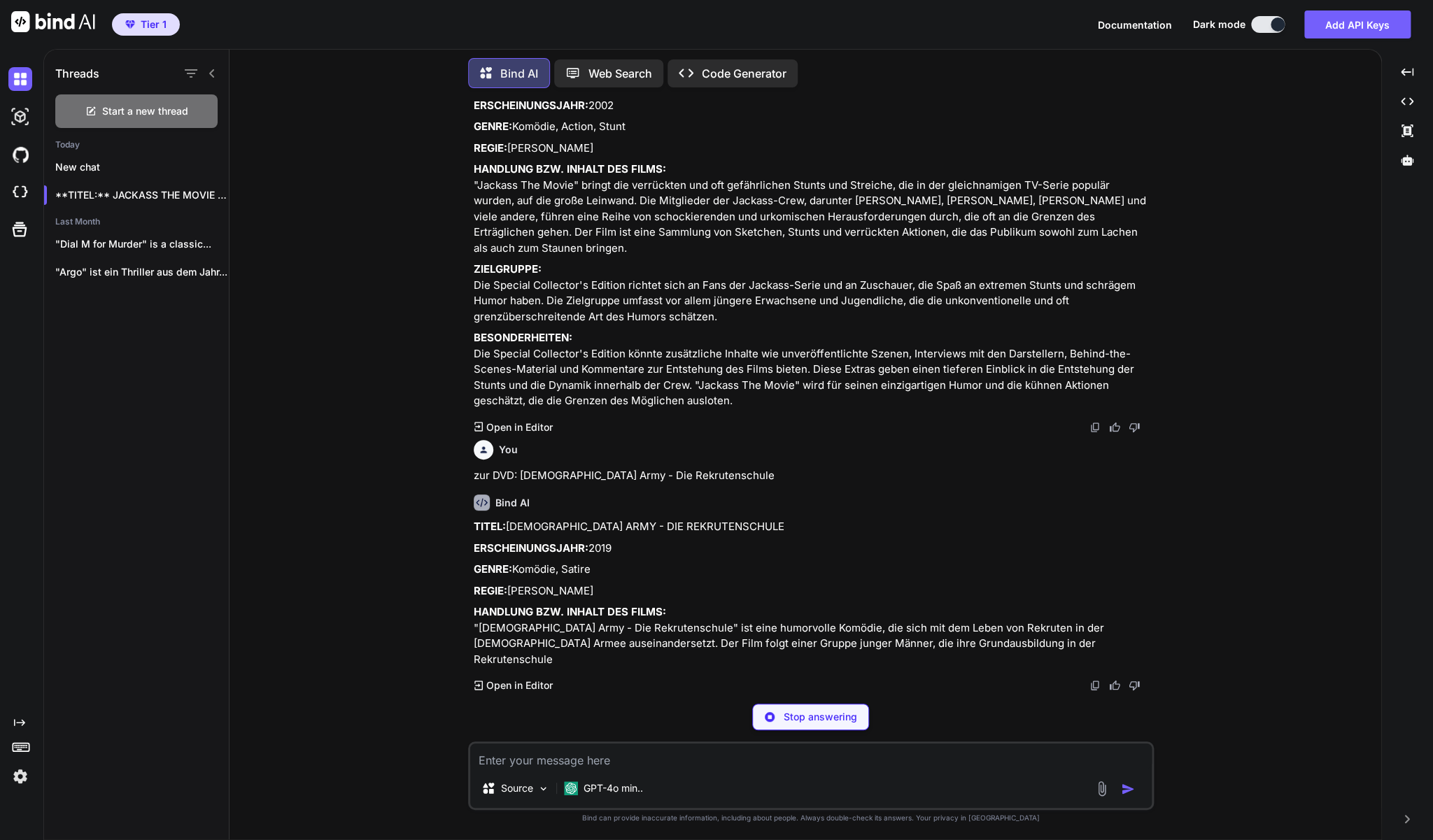
scroll to position [2843, 0]
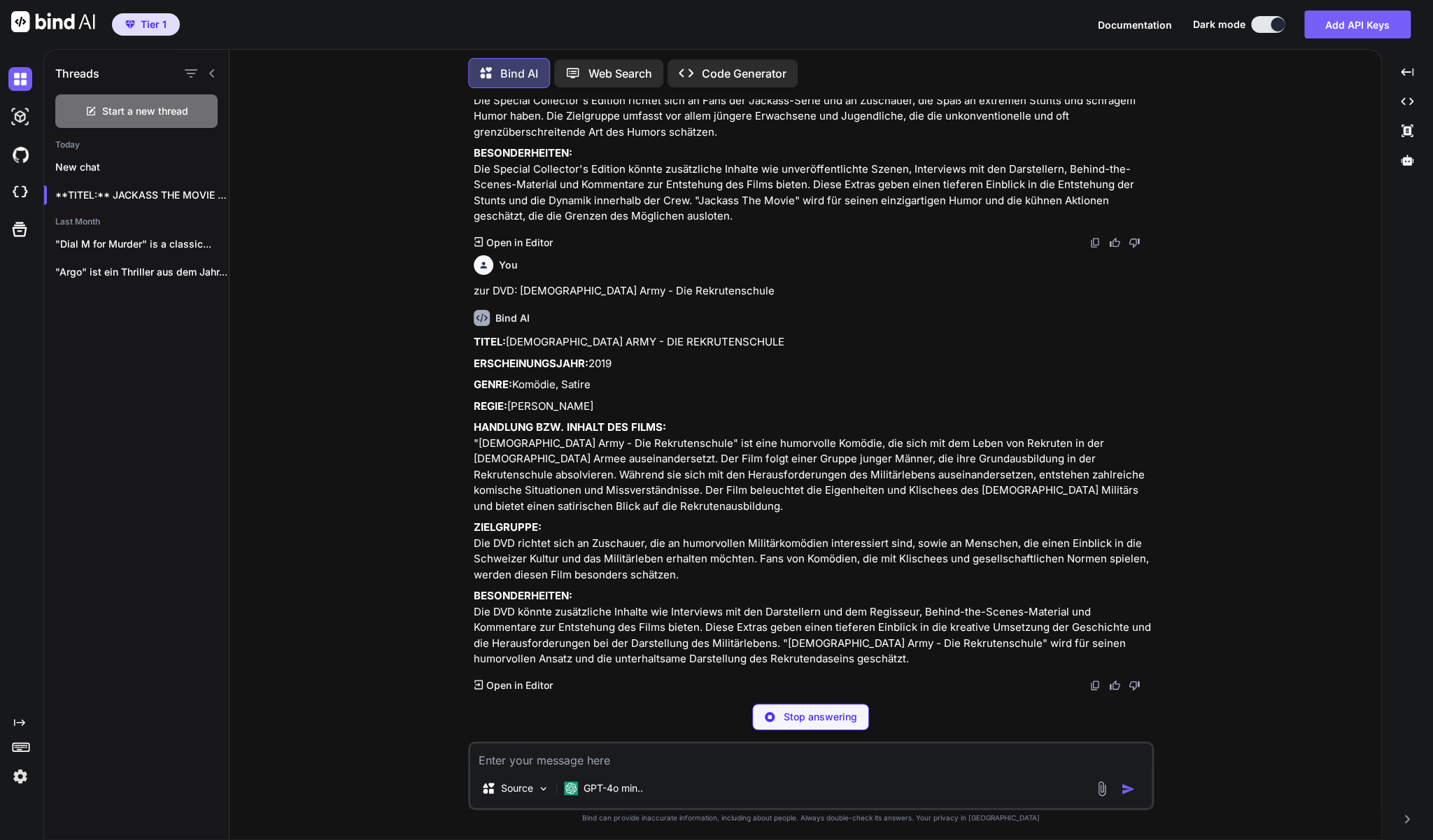
type textarea "x"
